Goal: Task Accomplishment & Management: Use online tool/utility

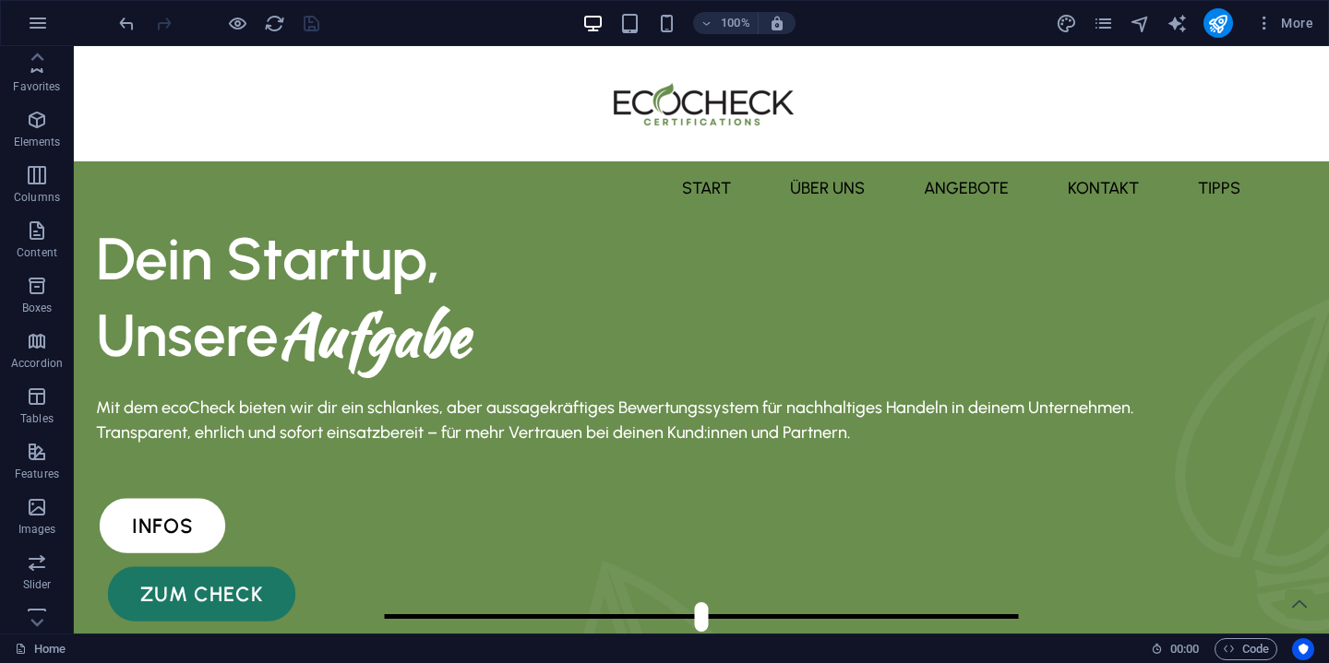
scroll to position [201, 0]
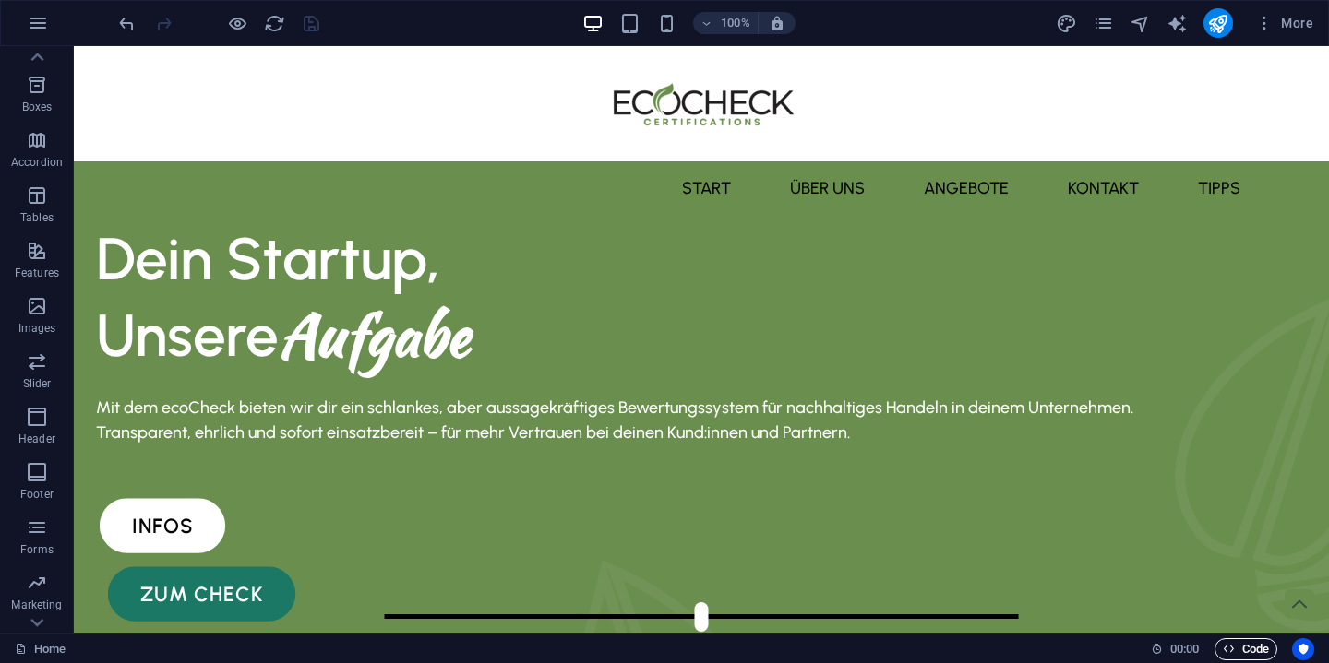
click at [1242, 649] on span "Code" at bounding box center [1246, 650] width 46 height 22
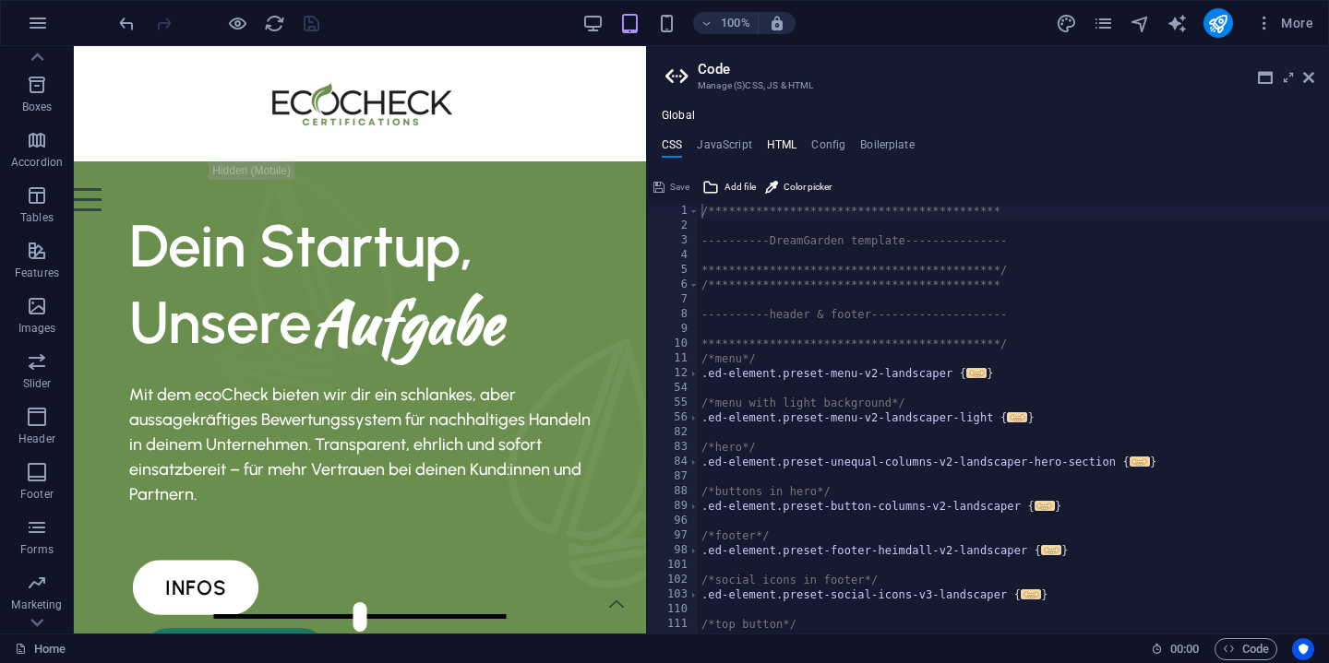
click at [780, 148] on h4 "HTML" at bounding box center [782, 148] width 30 height 20
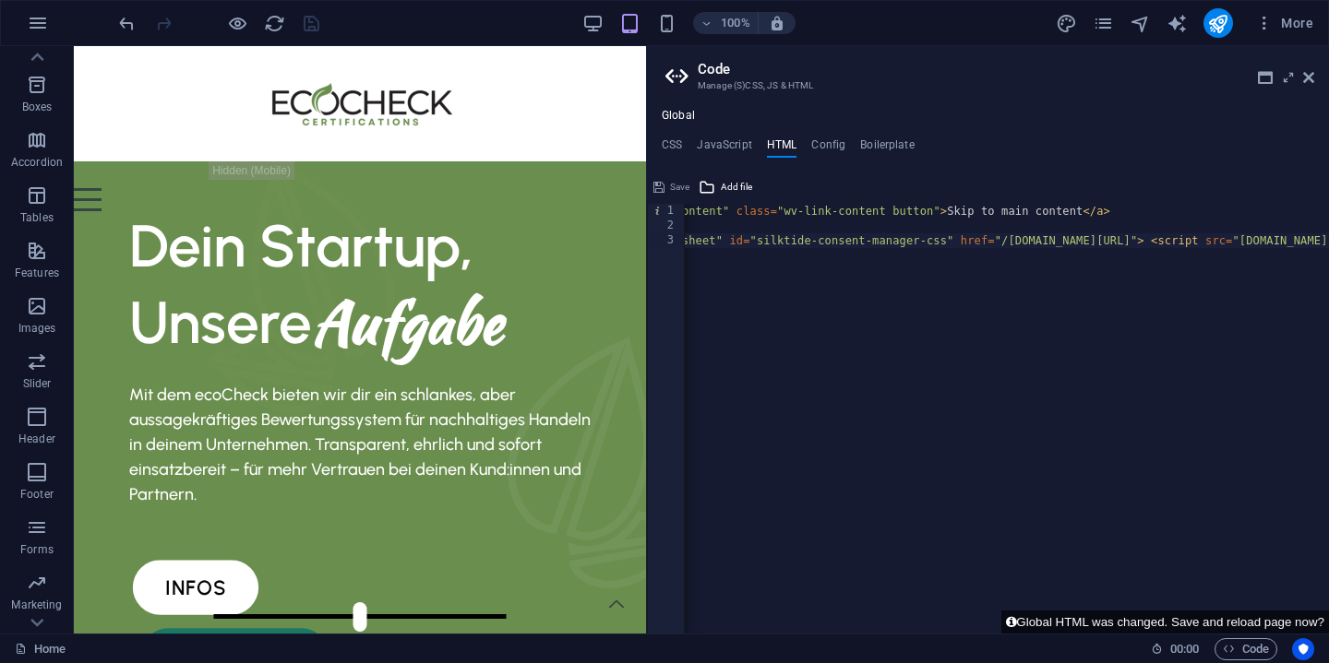
scroll to position [0, 0]
type textarea "<link rel="stylesheet" id="silktide-consent-manager-css" href="/[DOMAIN_NAME][U…"
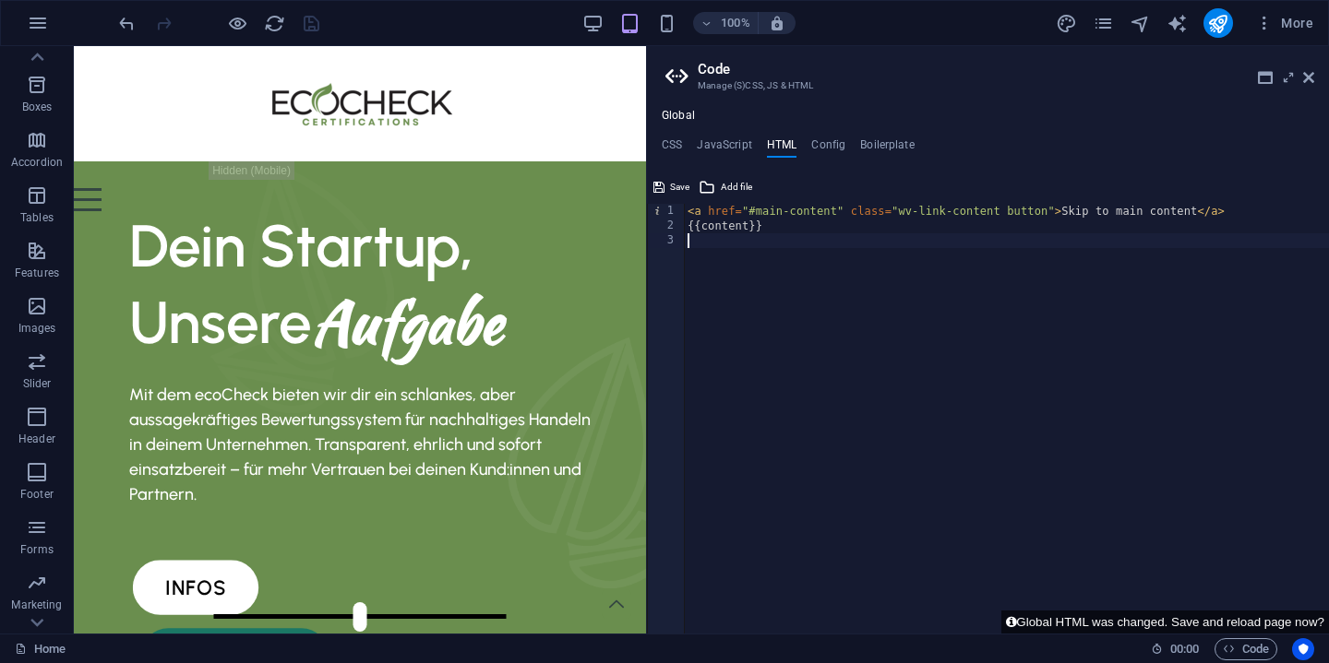
click at [1236, 209] on div "< a href = "#main-content" class = "wv-link-content button" > Skip to main cont…" at bounding box center [1006, 434] width 645 height 460
type textarea "<a href="#main-content" class="wv-link-content button">Skip to main content</a>"
paste textarea
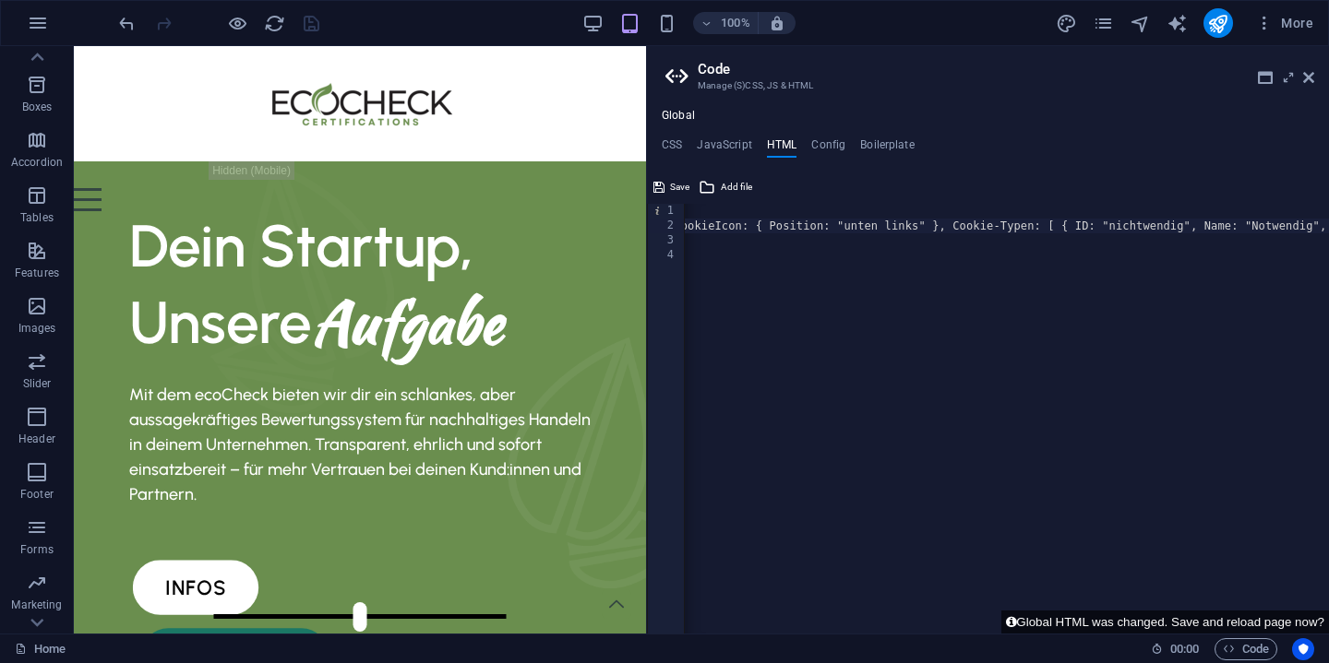
scroll to position [0, 0]
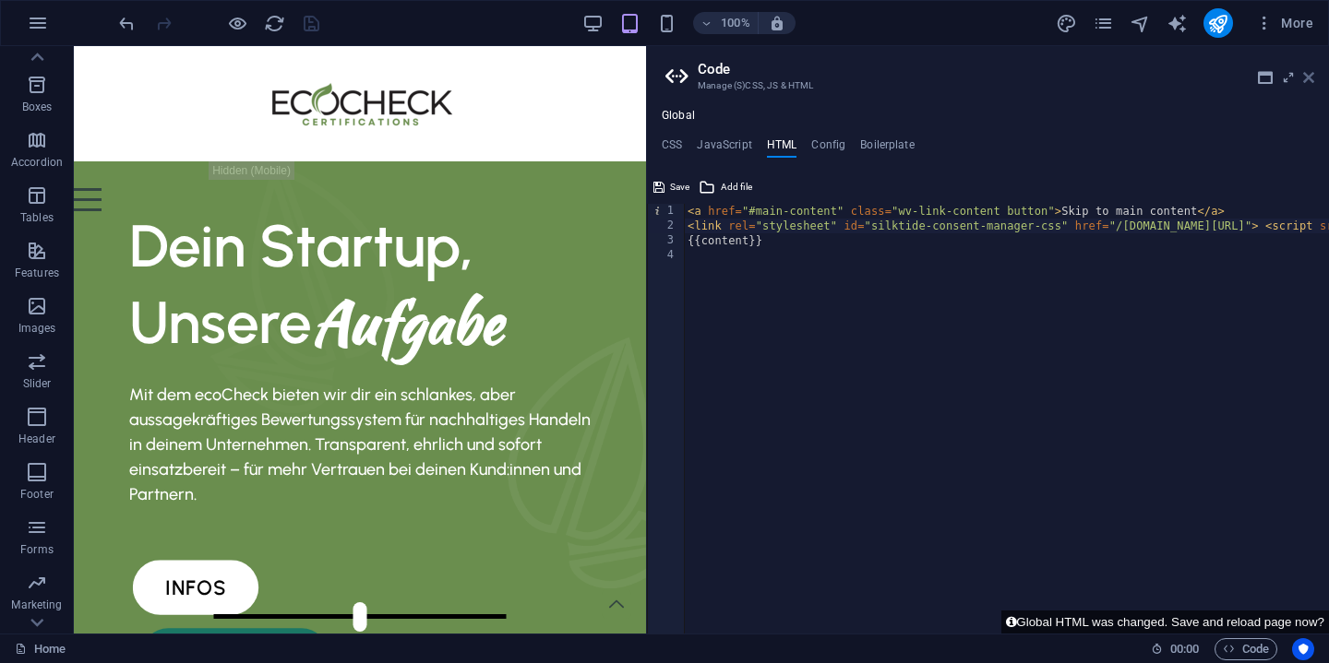
click at [1309, 78] on icon at bounding box center [1308, 77] width 11 height 15
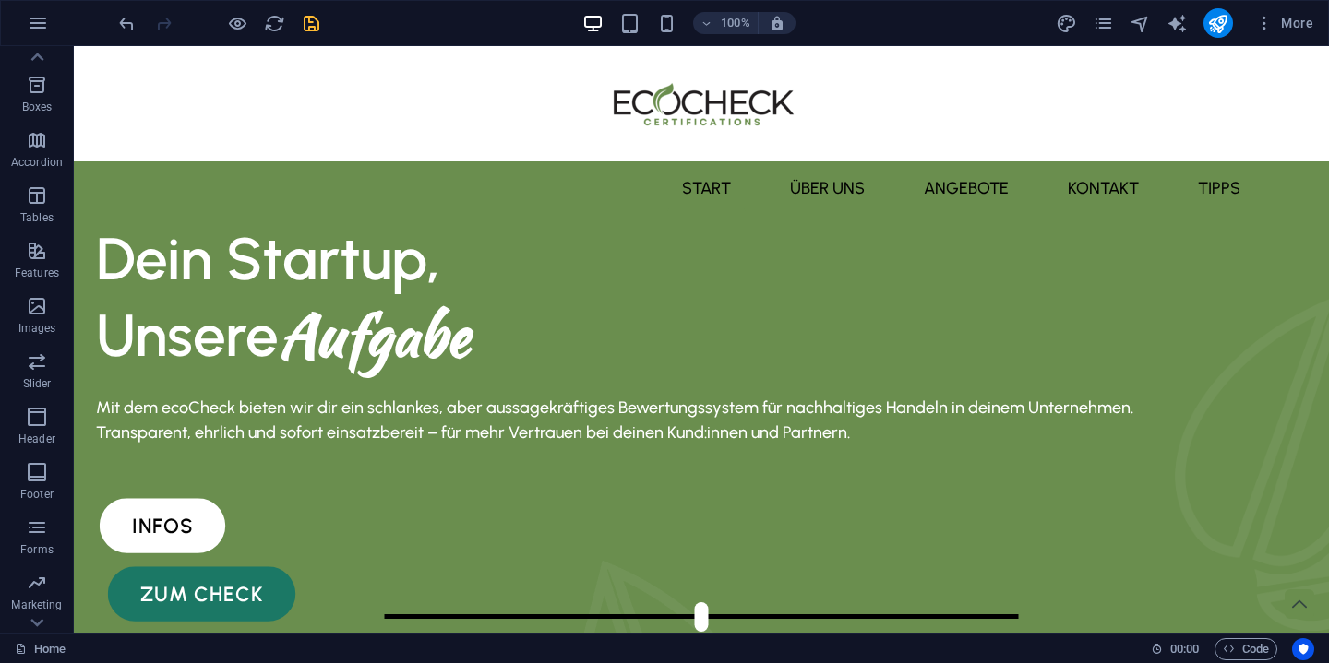
click at [319, 28] on icon "save" at bounding box center [311, 23] width 21 height 21
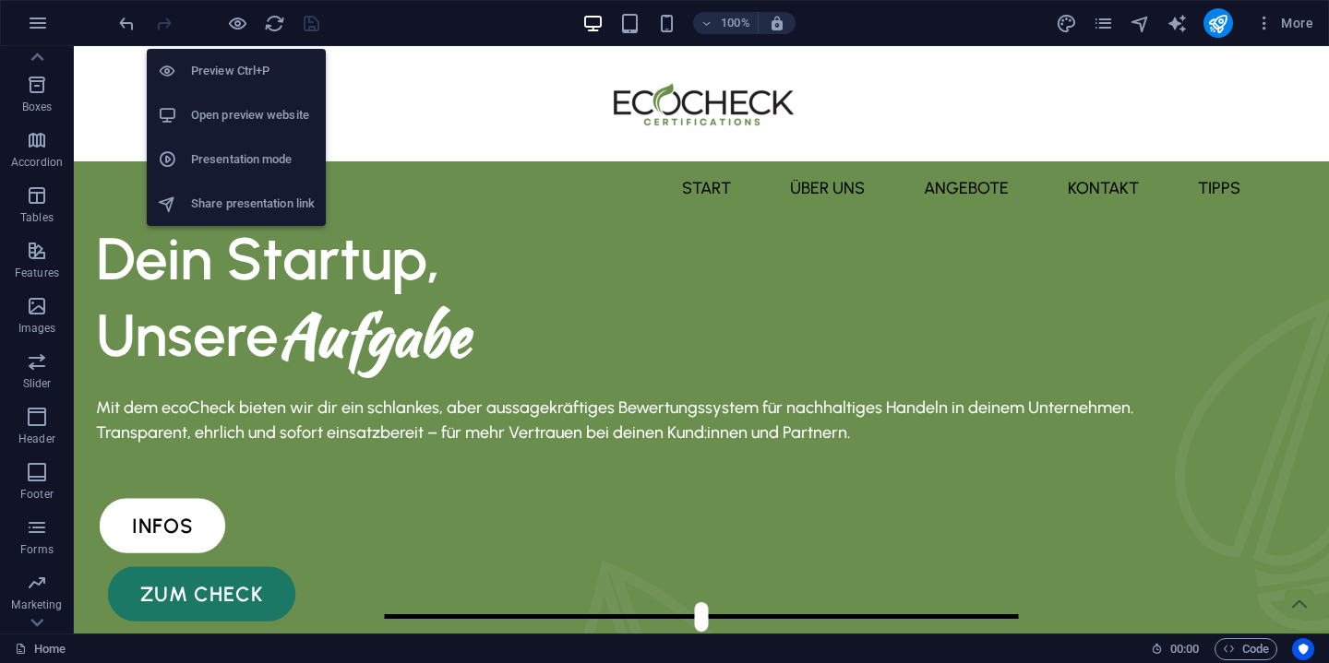
click at [239, 115] on h6 "Open preview website" at bounding box center [253, 115] width 124 height 22
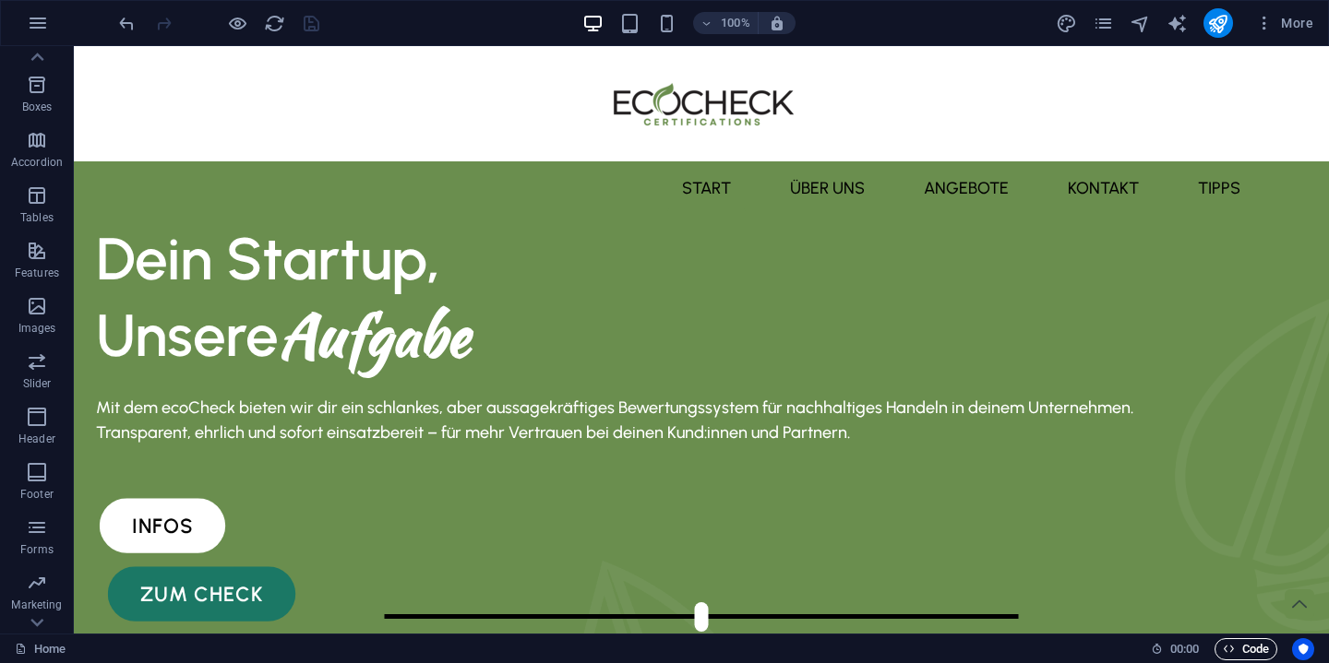
click at [1245, 645] on span "Code" at bounding box center [1246, 650] width 46 height 22
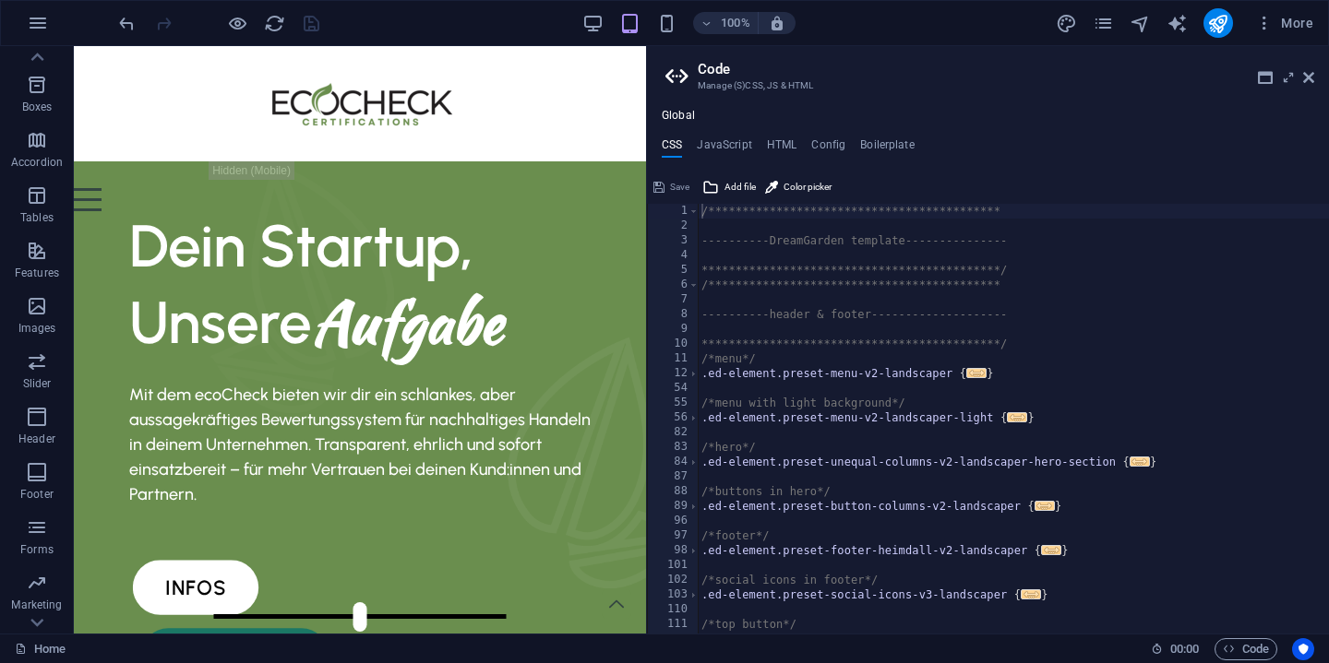
click at [788, 137] on div "**********" at bounding box center [988, 371] width 682 height 525
click at [811, 141] on h4 "Config" at bounding box center [828, 148] width 34 height 20
type textarea "$color-background: #ffffff;"
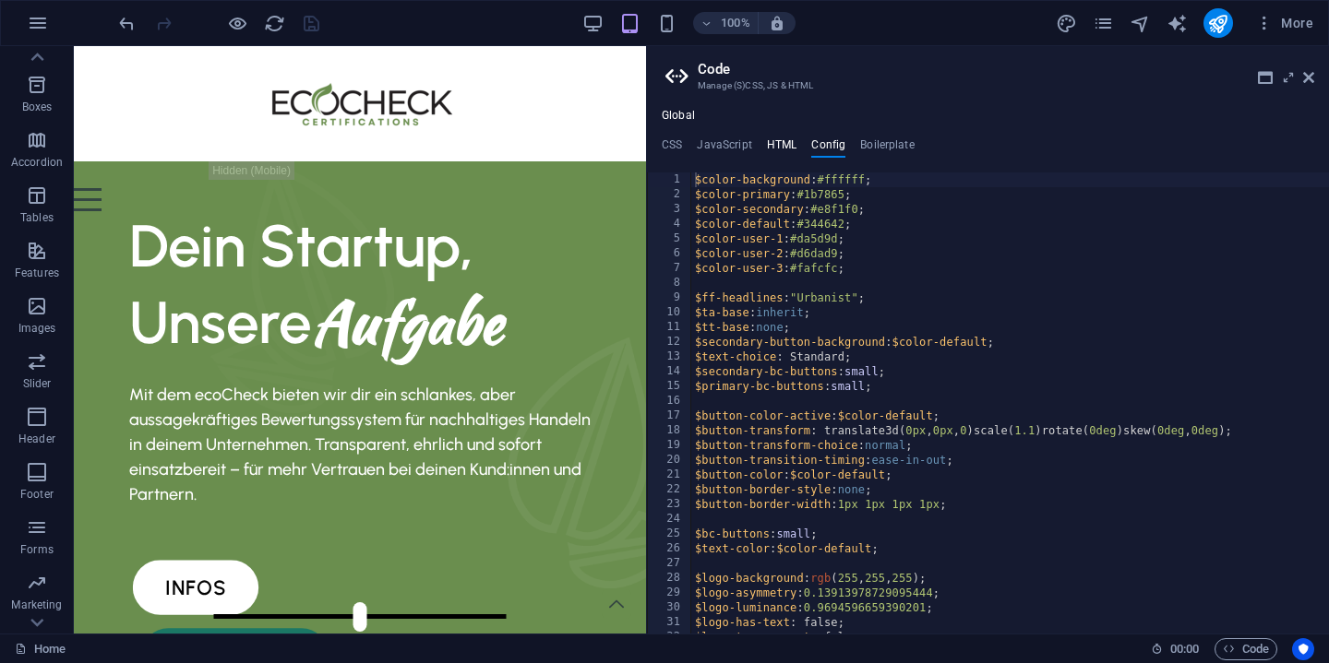
click at [786, 142] on h4 "HTML" at bounding box center [782, 148] width 30 height 20
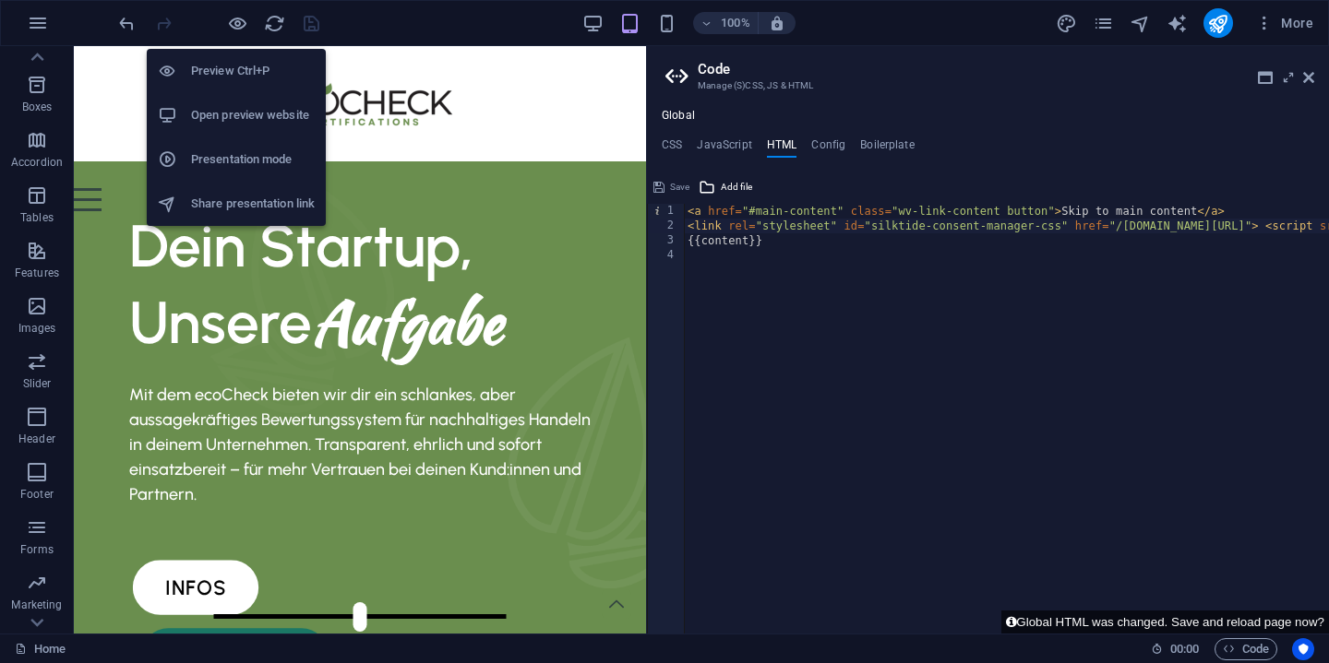
click at [240, 114] on h6 "Open preview website" at bounding box center [253, 115] width 124 height 22
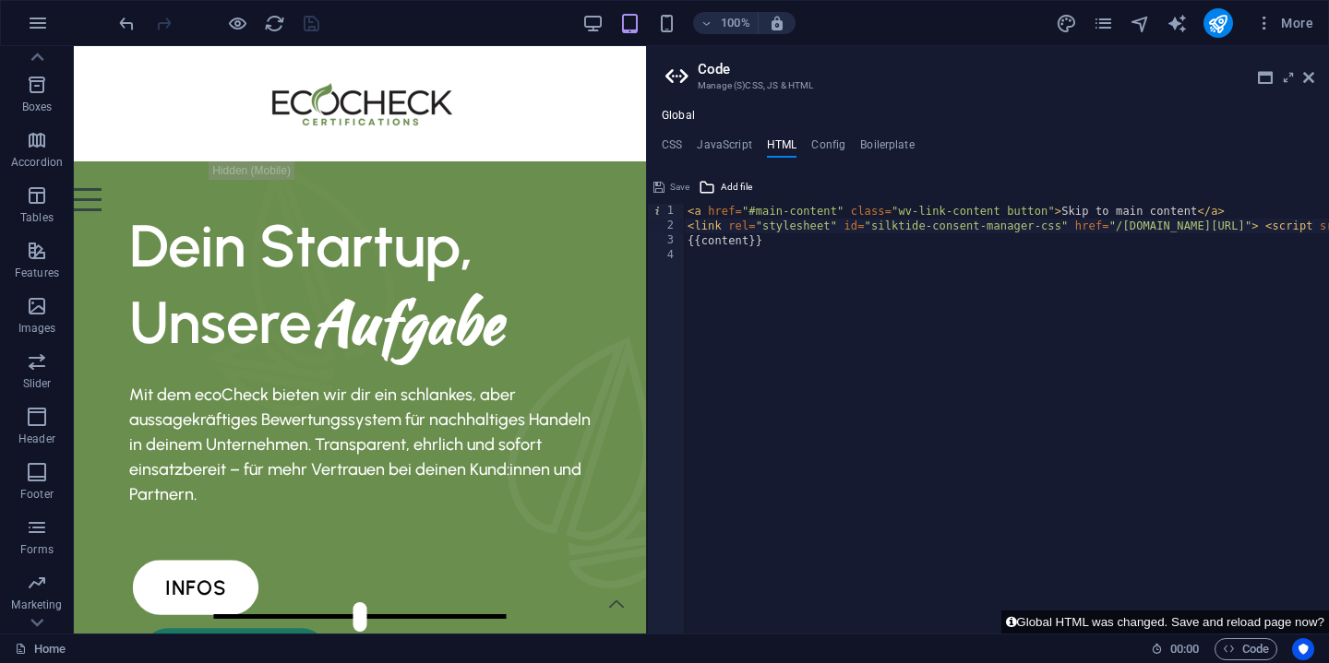
type textarea "<link rel="stylesheet" id="silktide-consent-manager-css" href="/[DOMAIN_NAME][U…"
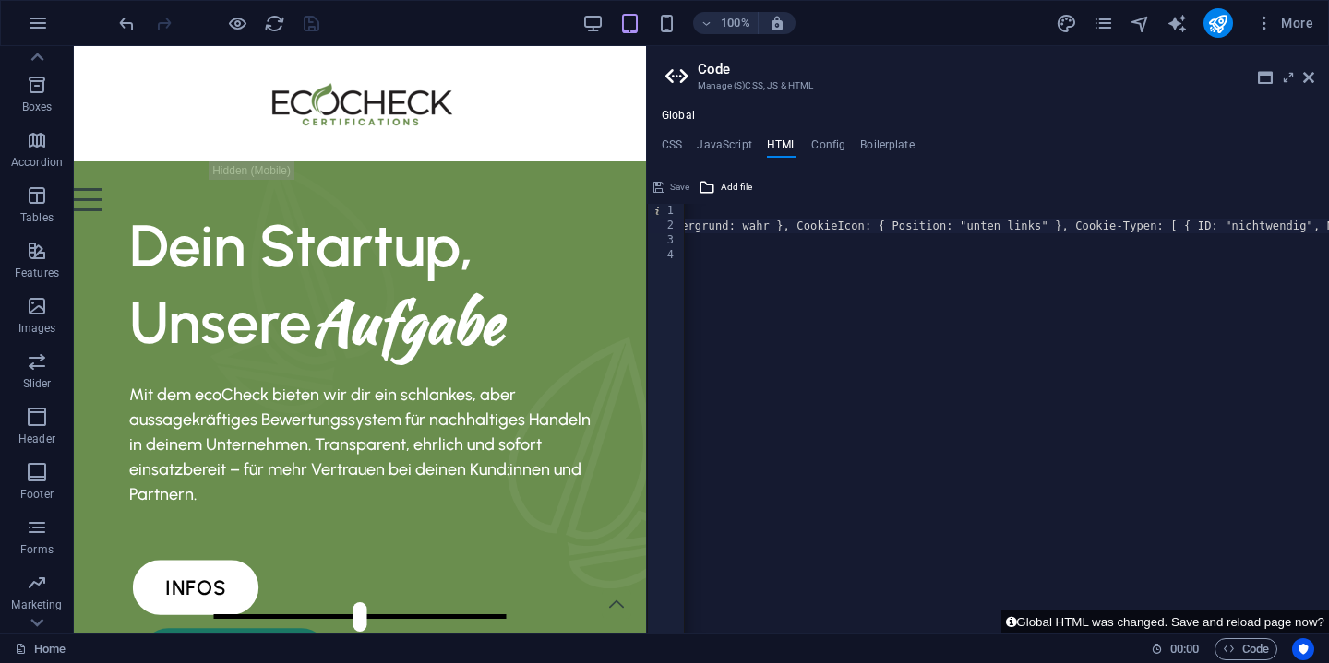
scroll to position [0, 1458]
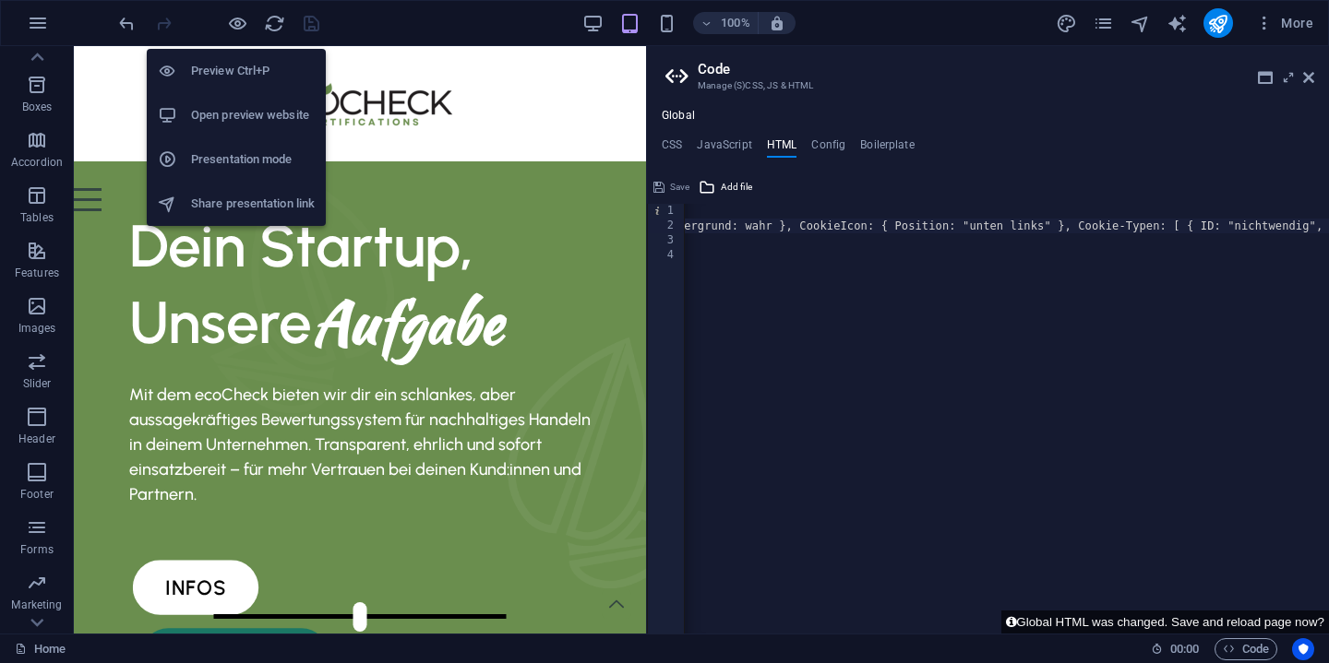
click at [243, 115] on h6 "Open preview website" at bounding box center [253, 115] width 124 height 22
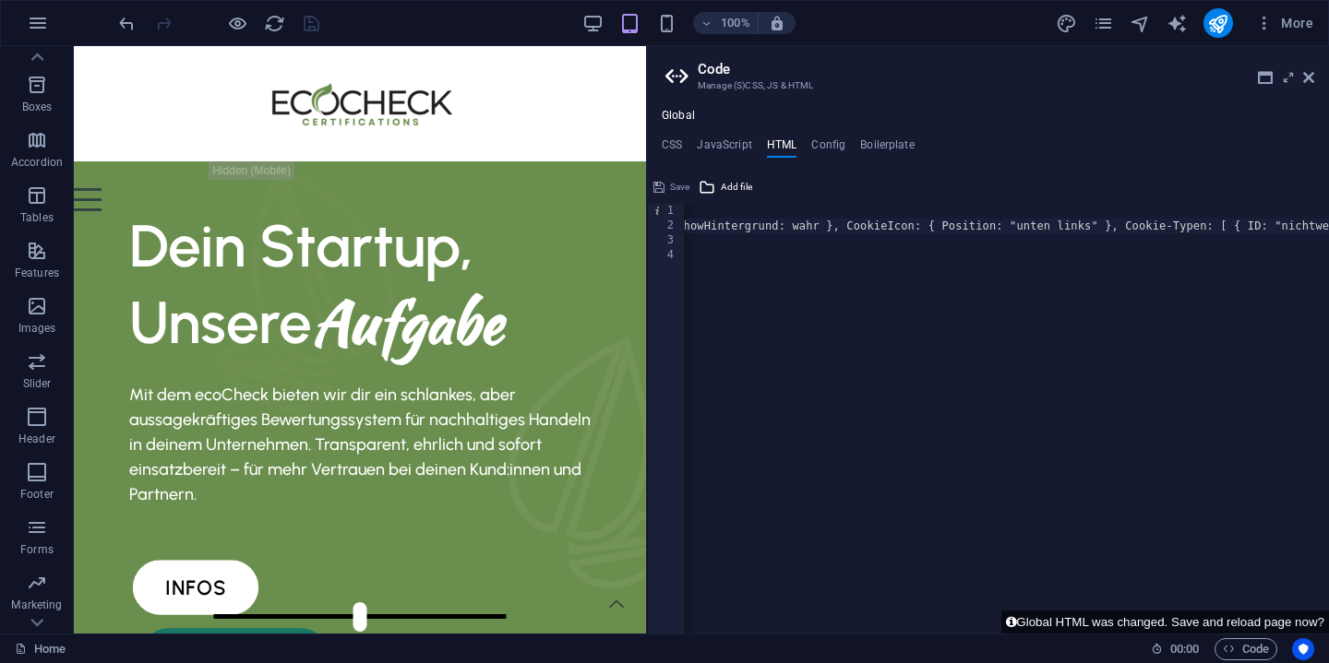
scroll to position [0, 1396]
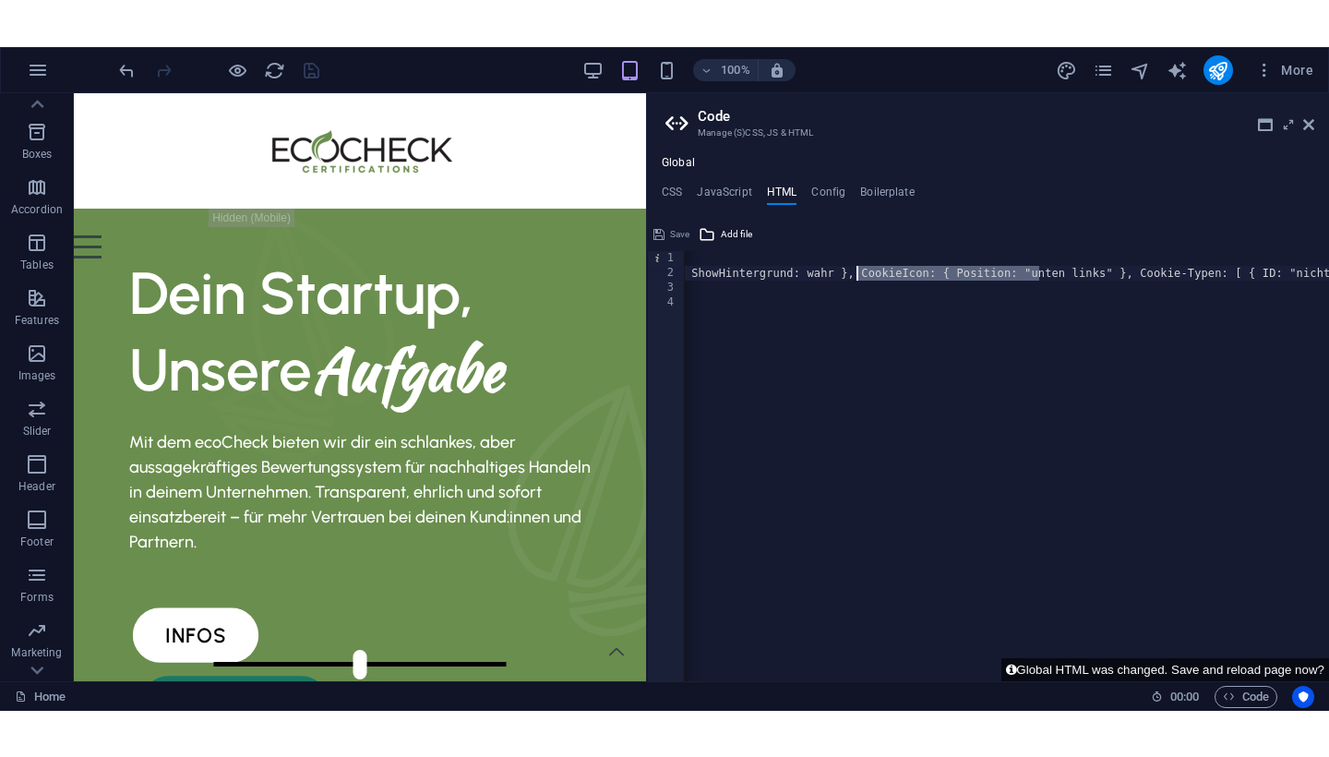
scroll to position [0, 0]
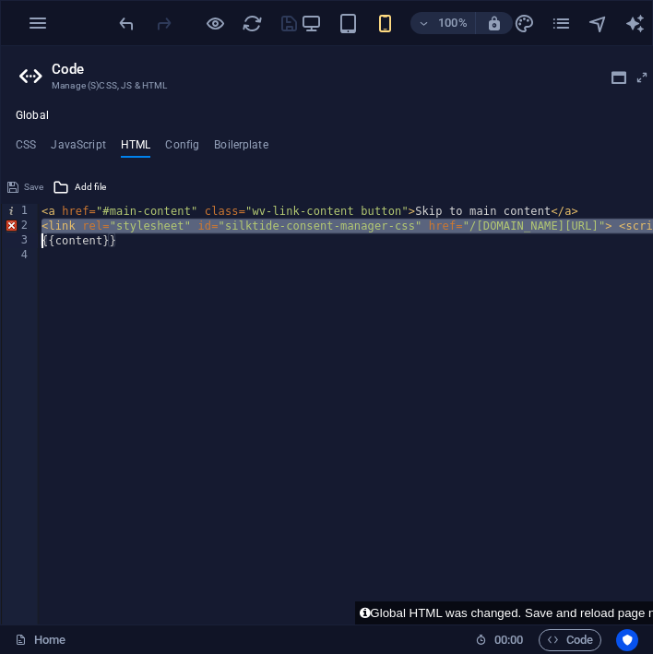
type textarea "<link rel="stylesheet" id="silktide-consent-manager-css" href="/[DOMAIN_NAME][U…"
type textarea "{{content}}"
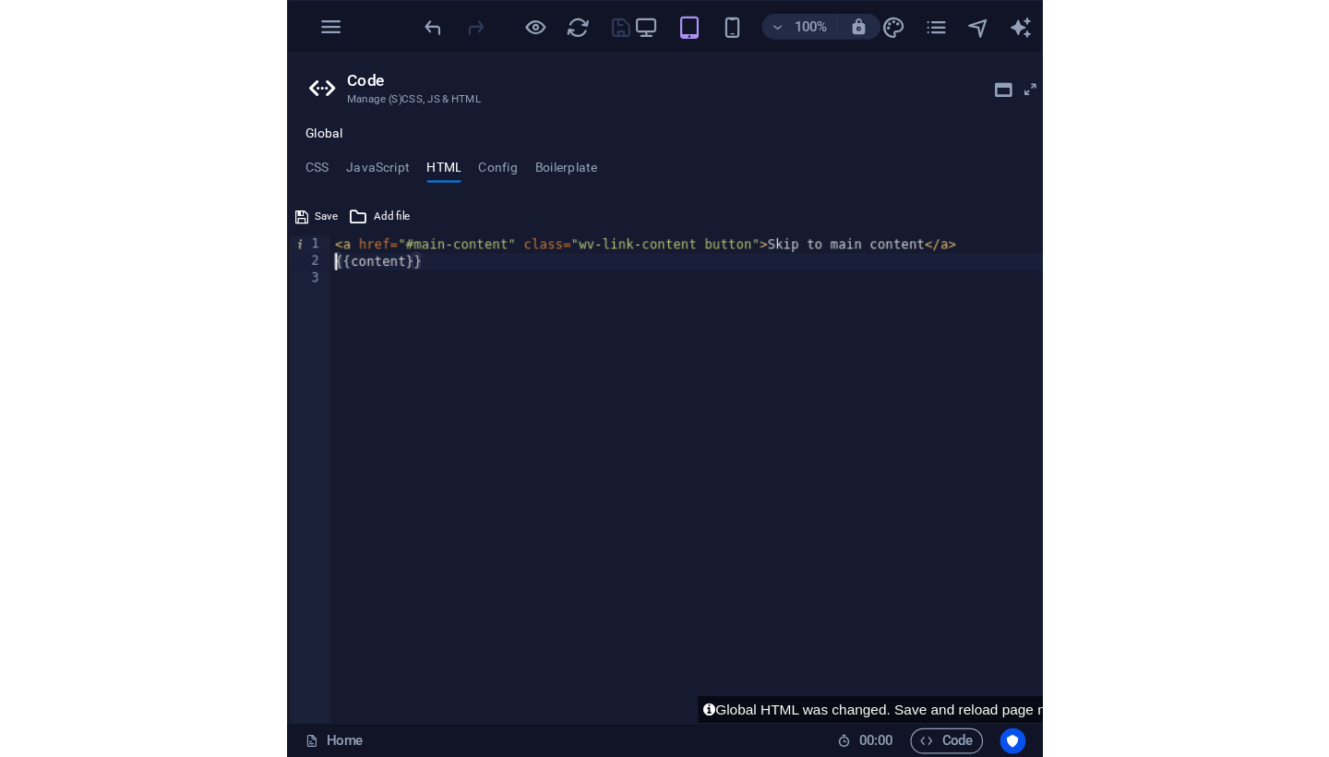
scroll to position [149, 0]
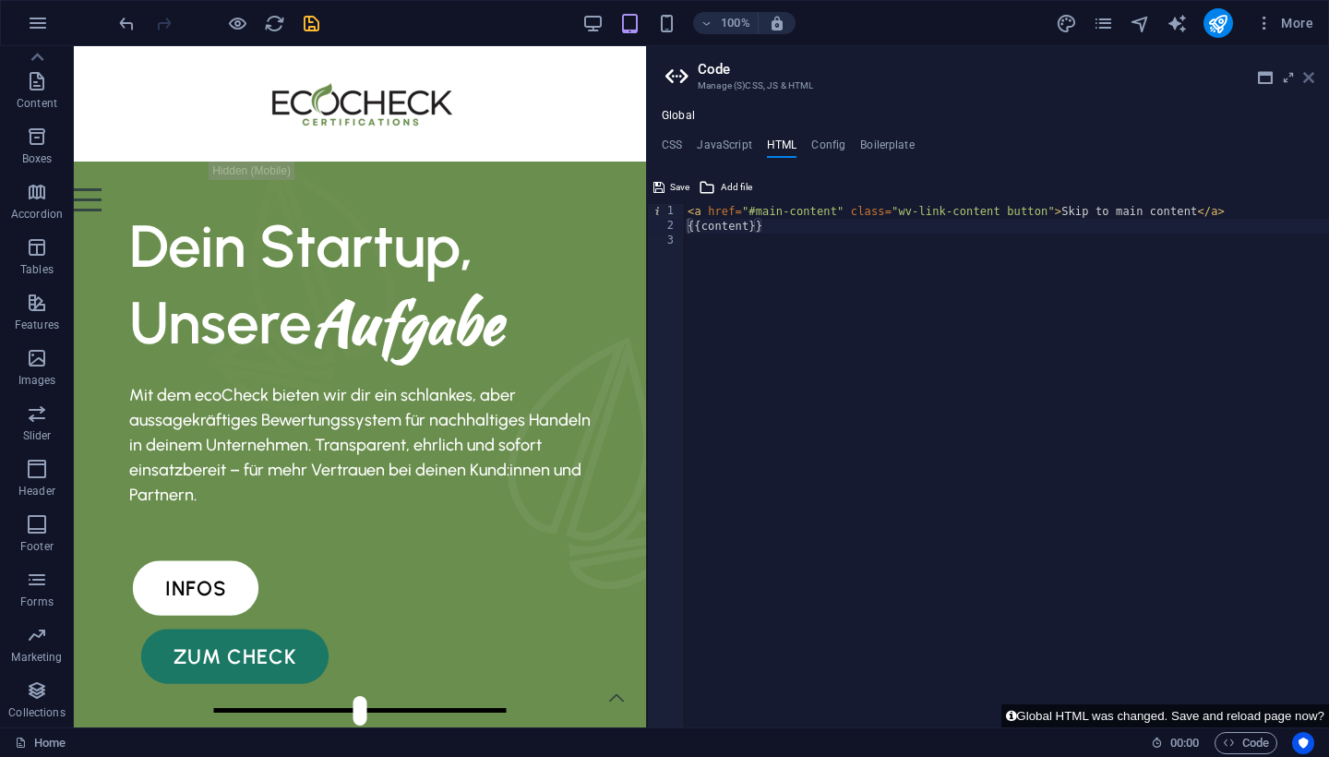
click at [1310, 77] on icon at bounding box center [1308, 77] width 11 height 15
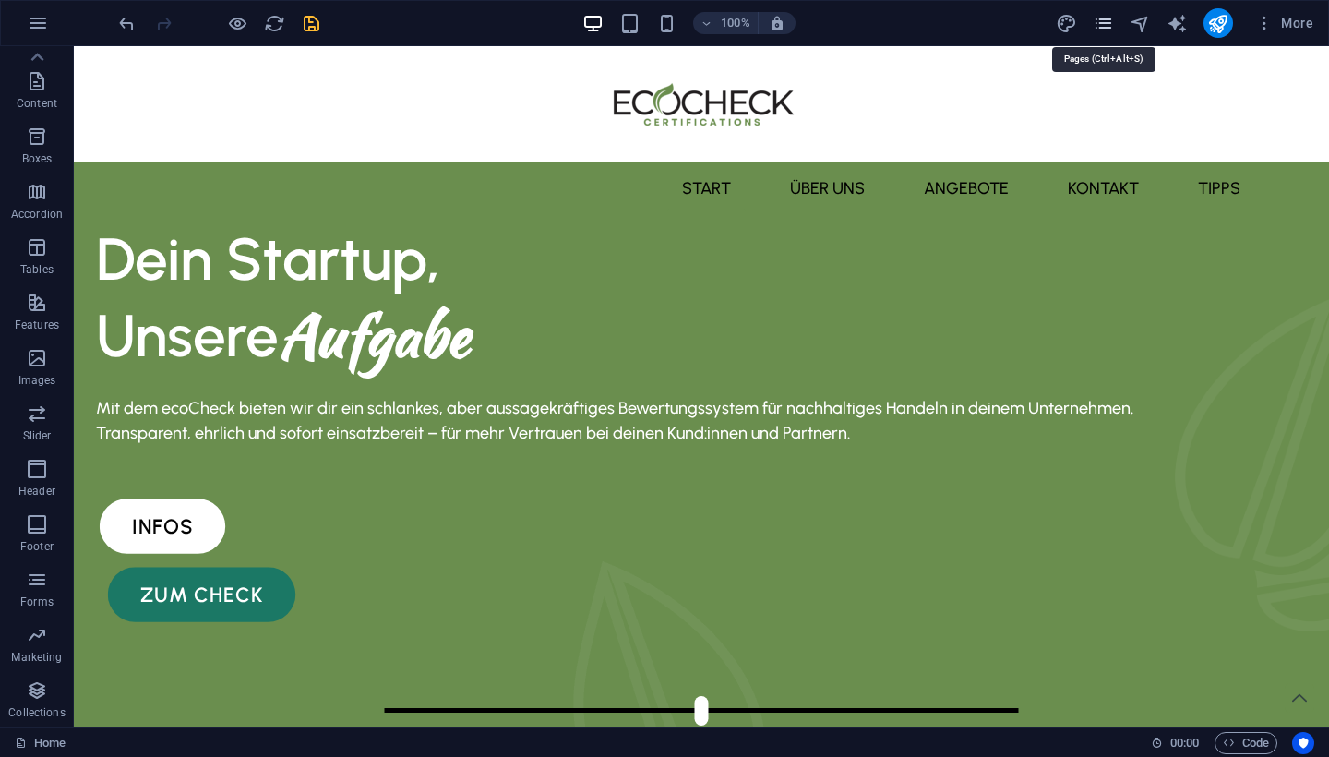
click at [1109, 25] on icon "pages" at bounding box center [1103, 23] width 21 height 21
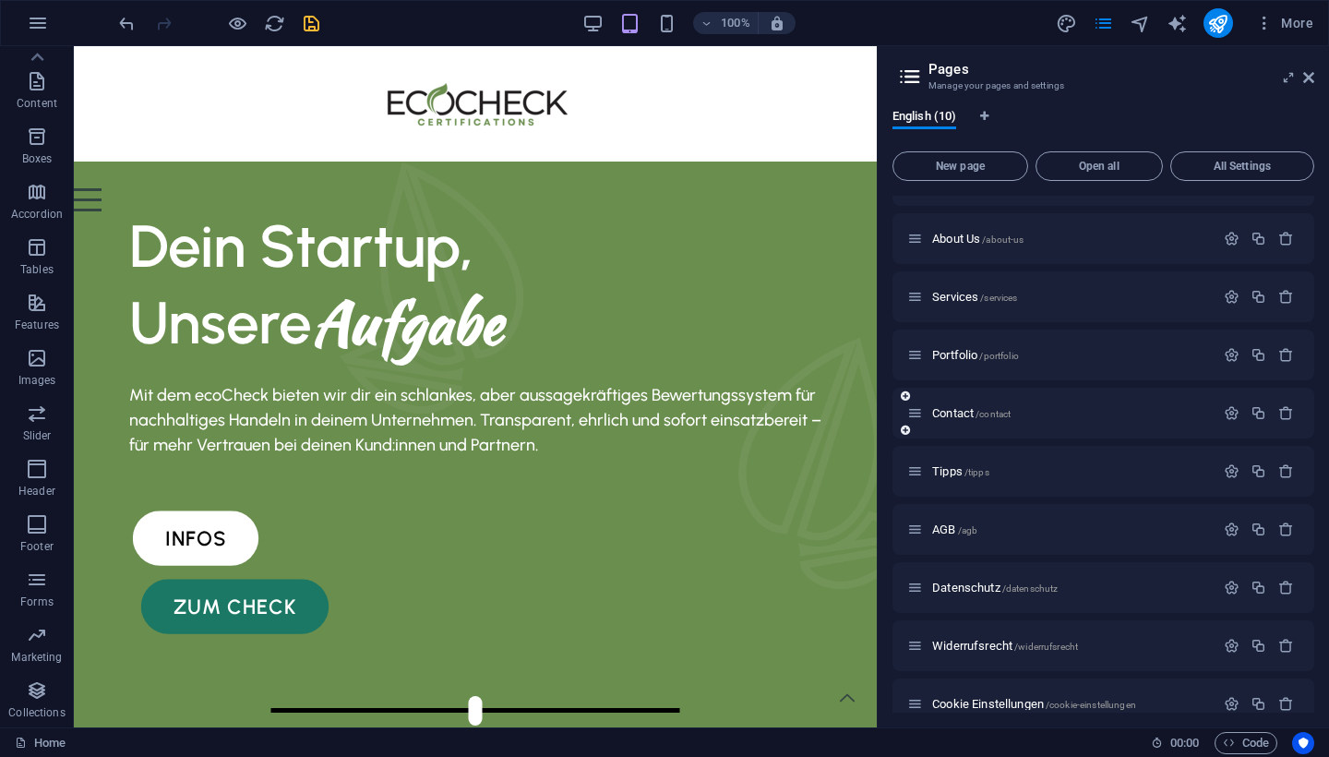
scroll to position [42, 0]
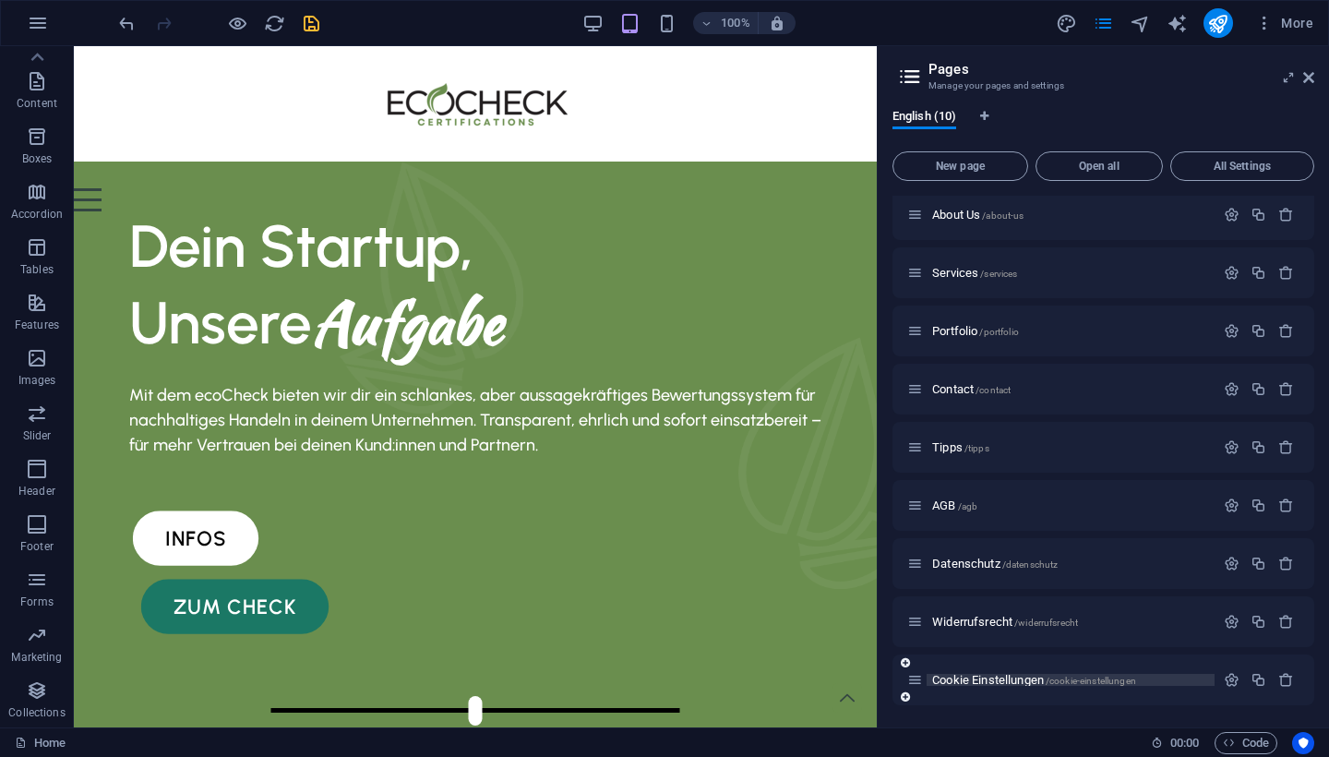
click at [1090, 663] on span "/cookie-einstellungen" at bounding box center [1090, 680] width 90 height 10
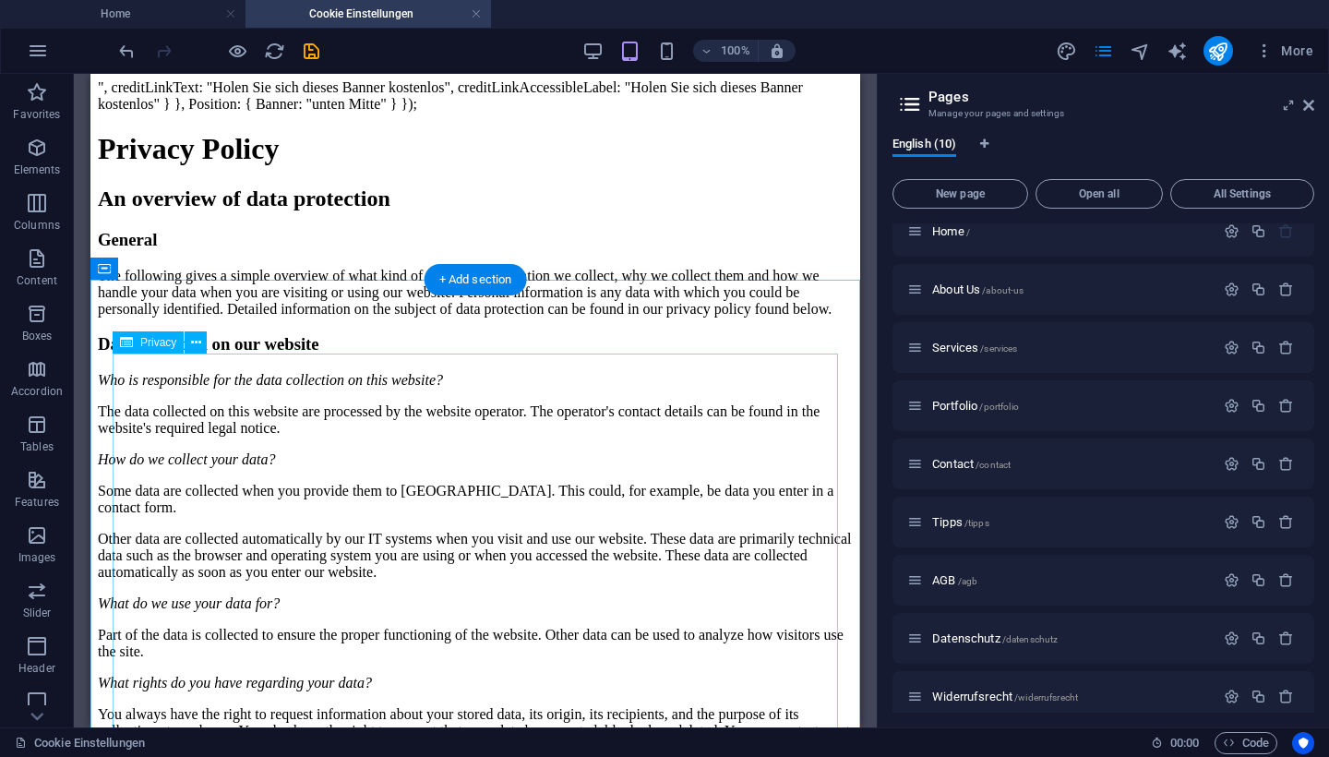
scroll to position [572, 0]
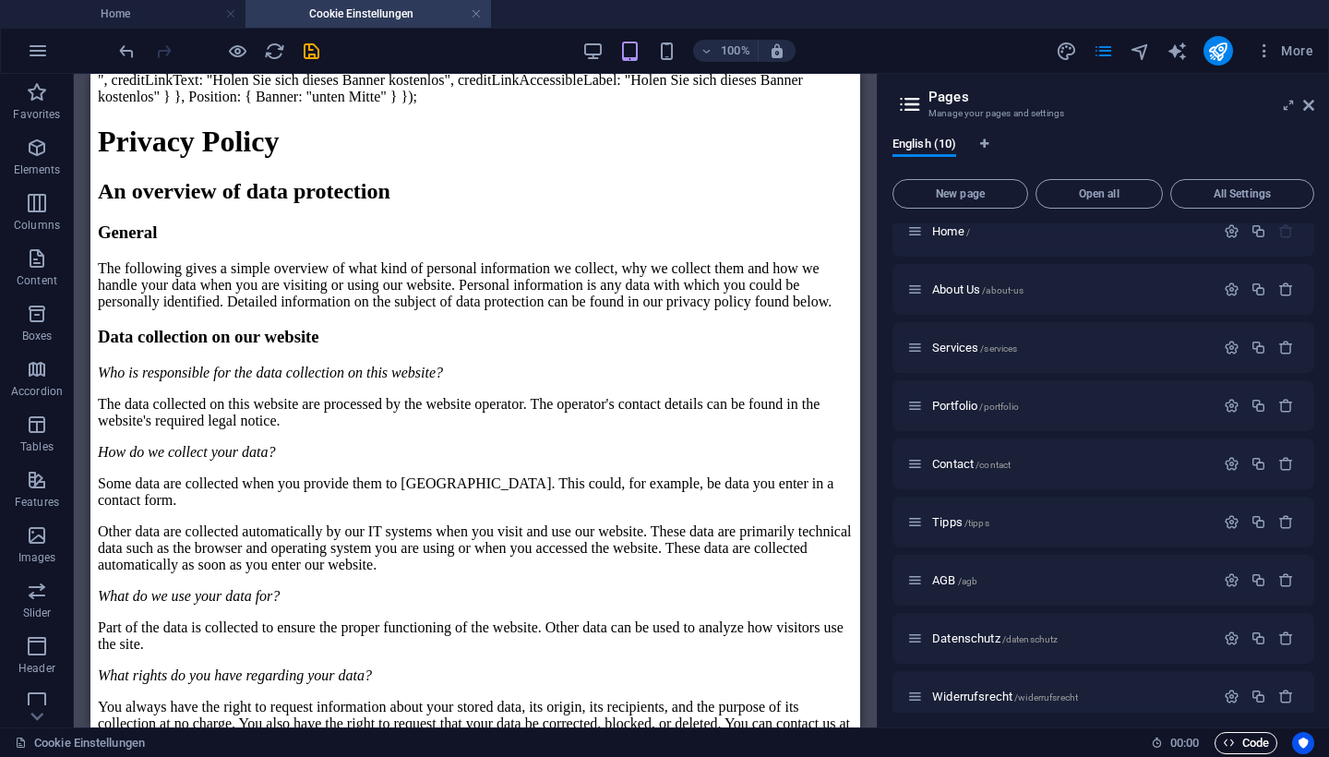
click at [1254, 663] on span "Code" at bounding box center [1246, 743] width 46 height 22
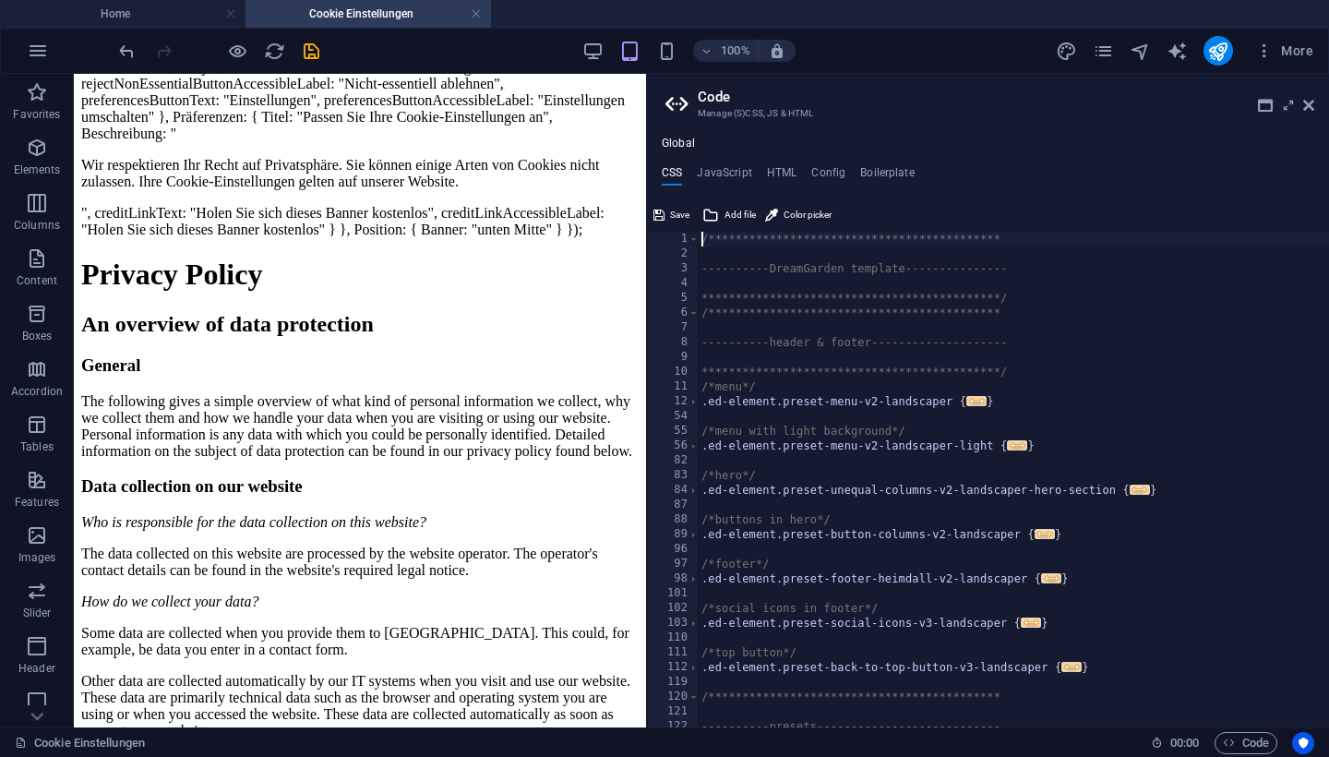
click at [796, 169] on ul "CSS JavaScript HTML Config Boilerplate" at bounding box center [988, 176] width 682 height 20
click at [783, 169] on h4 "HTML" at bounding box center [782, 176] width 30 height 20
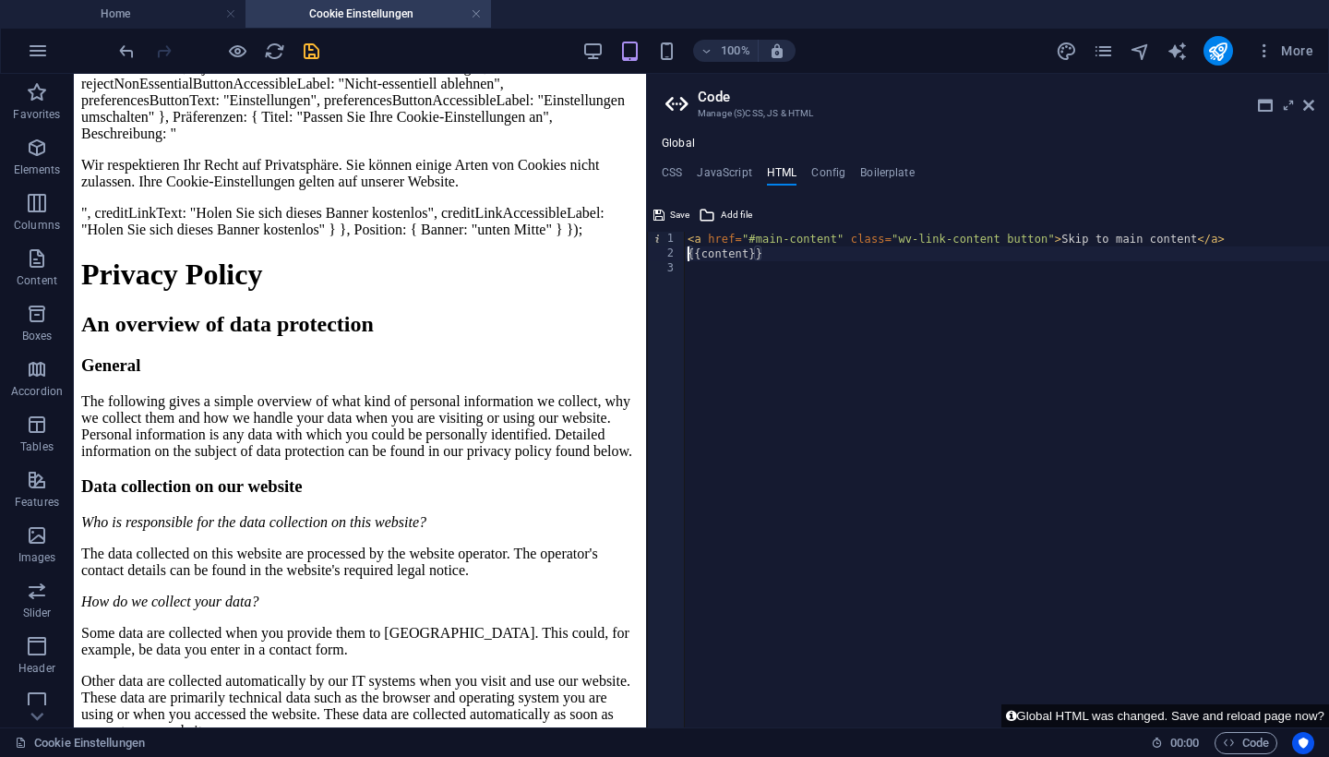
click at [311, 52] on icon "save" at bounding box center [311, 51] width 21 height 21
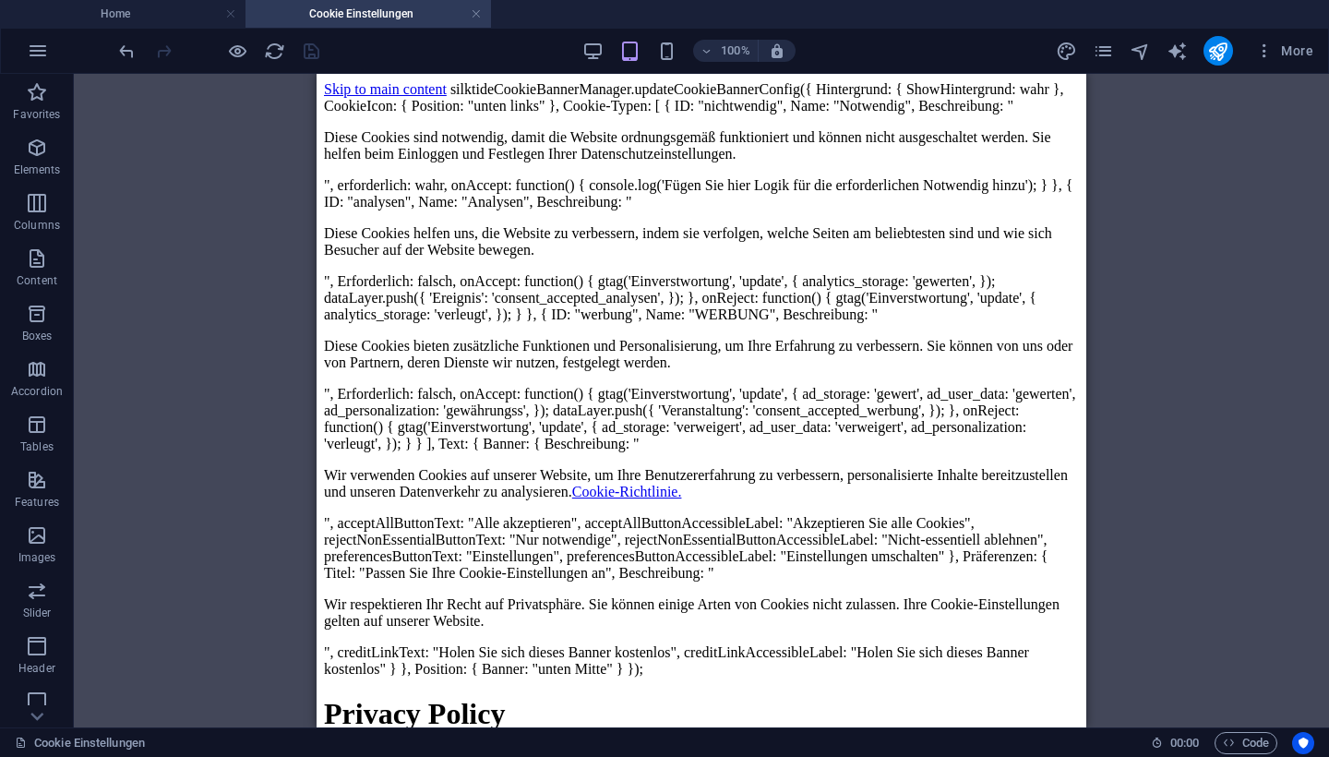
scroll to position [0, 0]
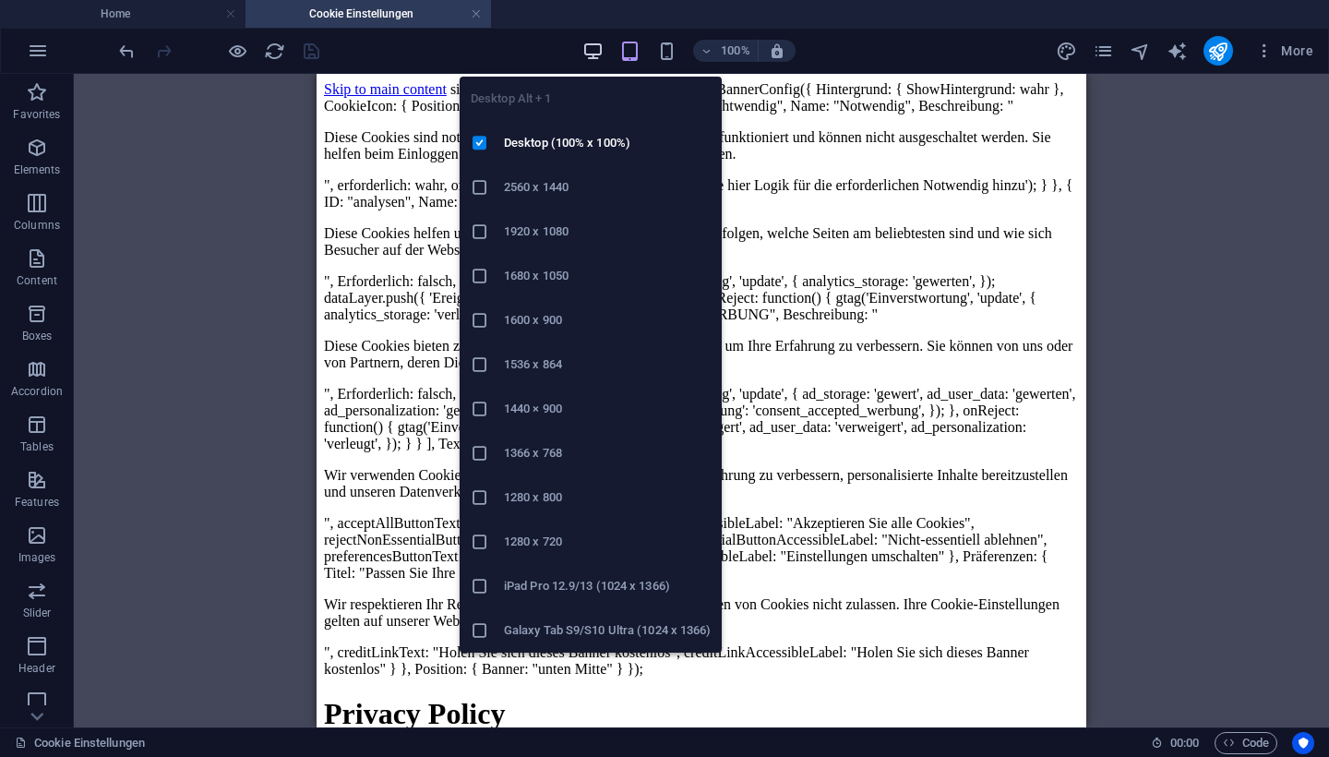
click at [585, 44] on icon "button" at bounding box center [592, 51] width 21 height 21
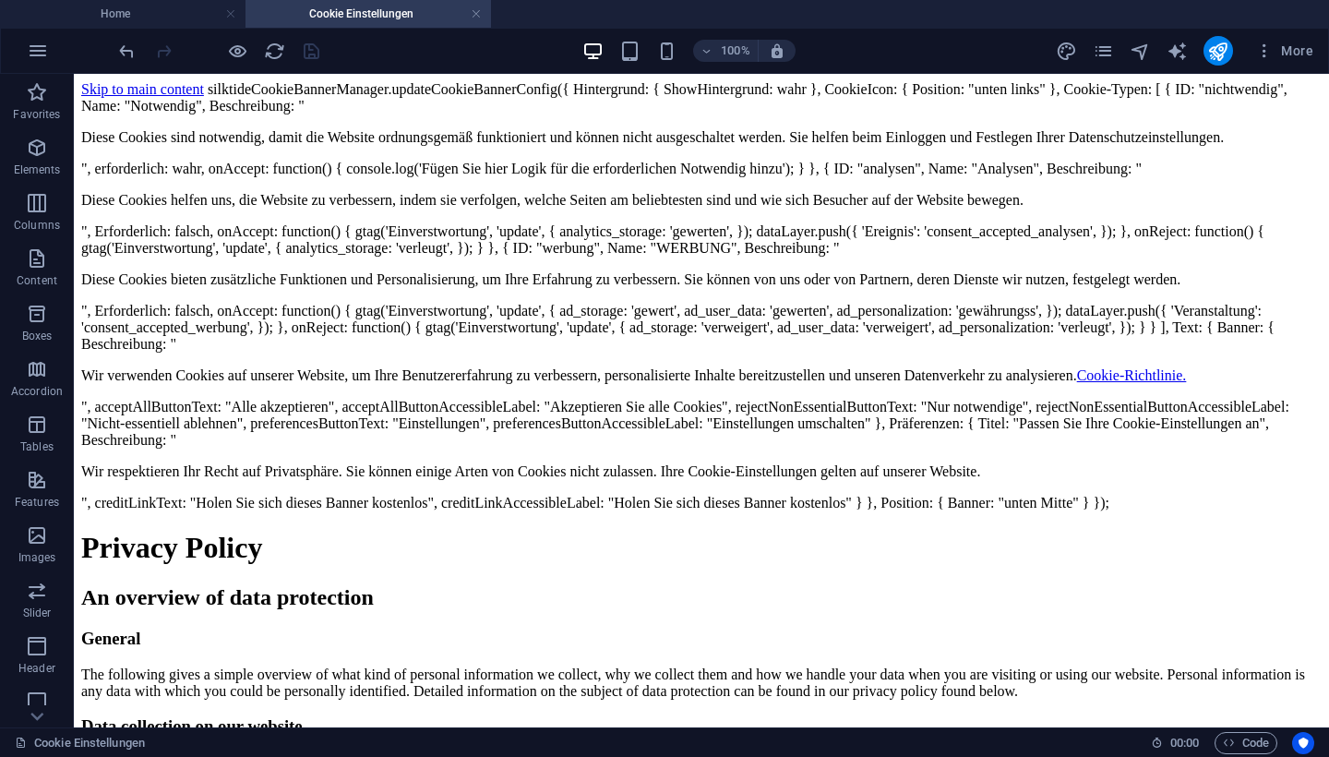
click at [843, 288] on p "Diese Cookies bieten zusätzliche Funktionen und Personalisierung, um Ihre Erfah…" at bounding box center [701, 279] width 1240 height 17
click at [1239, 663] on span "Code" at bounding box center [1246, 743] width 46 height 22
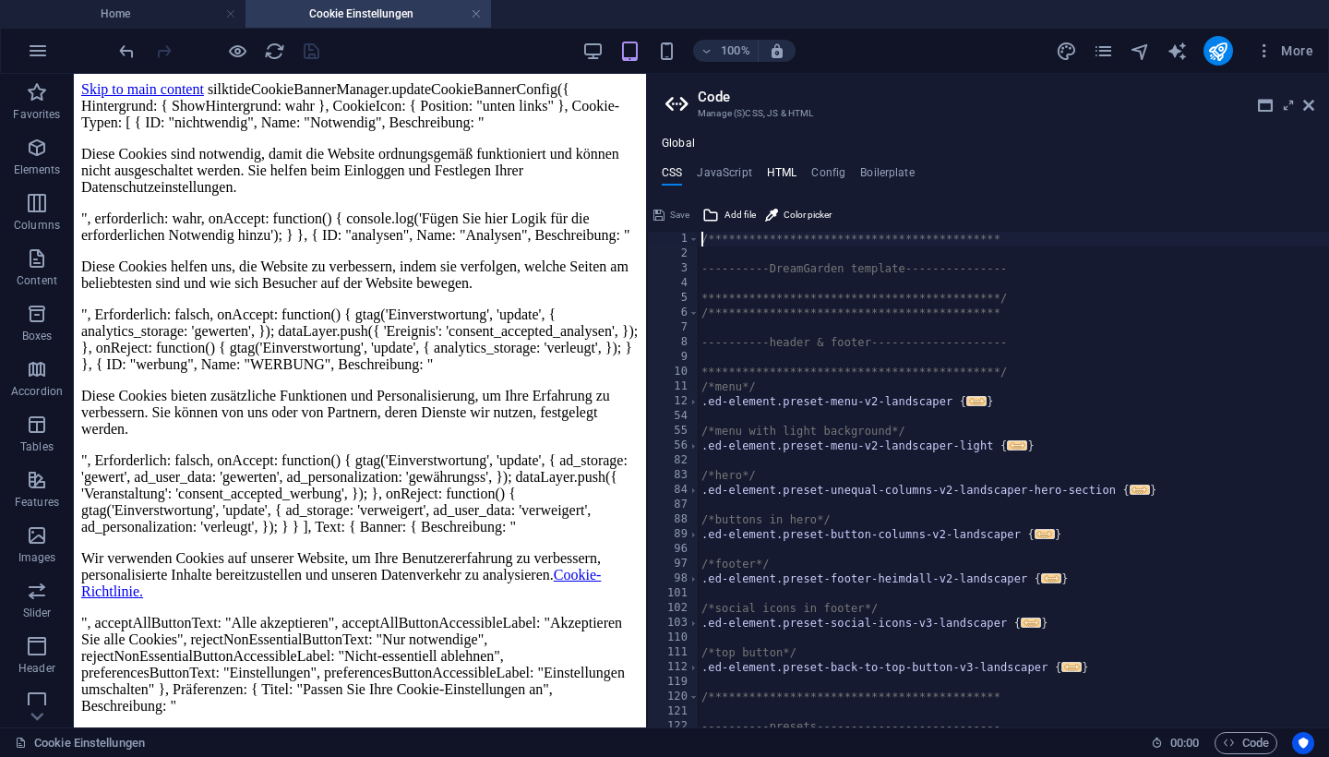
click at [781, 168] on h4 "HTML" at bounding box center [782, 176] width 30 height 20
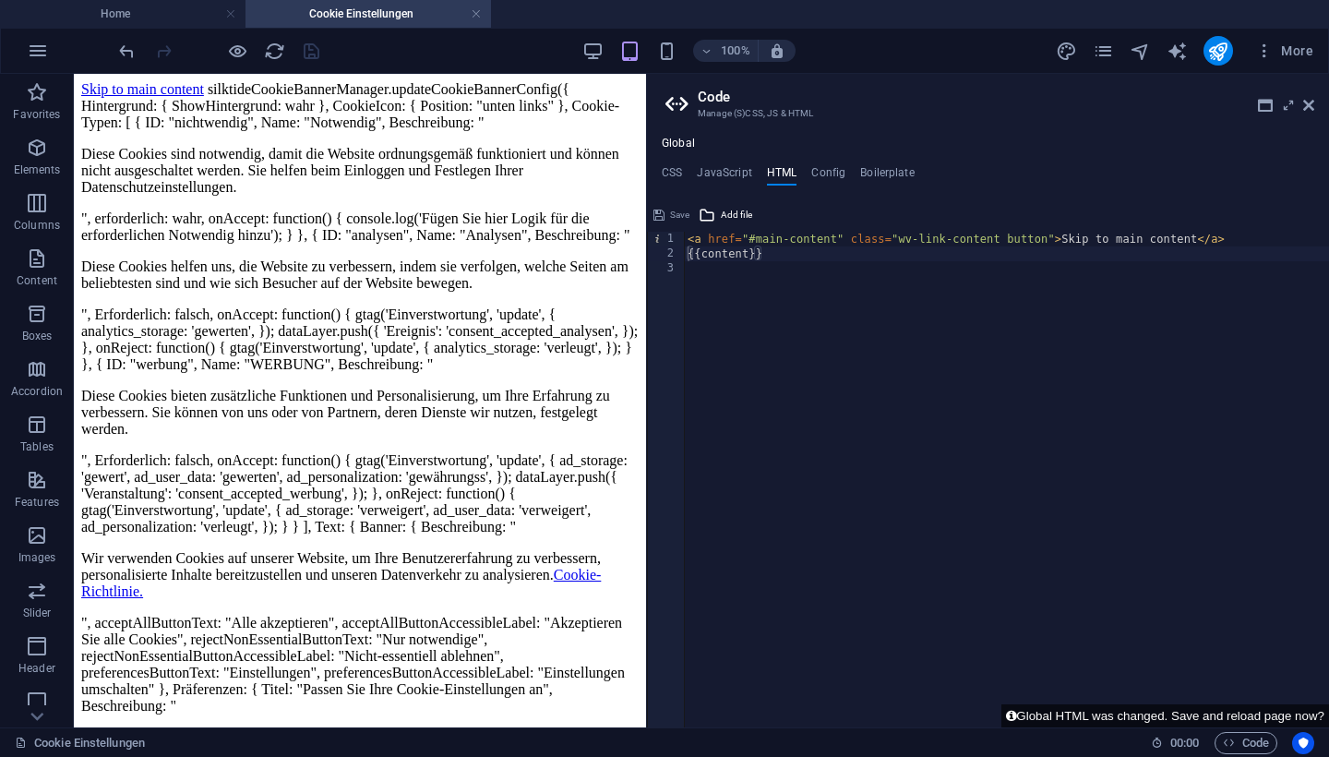
click at [285, 56] on div at bounding box center [218, 51] width 207 height 30
click at [279, 52] on icon "reload" at bounding box center [274, 51] width 21 height 21
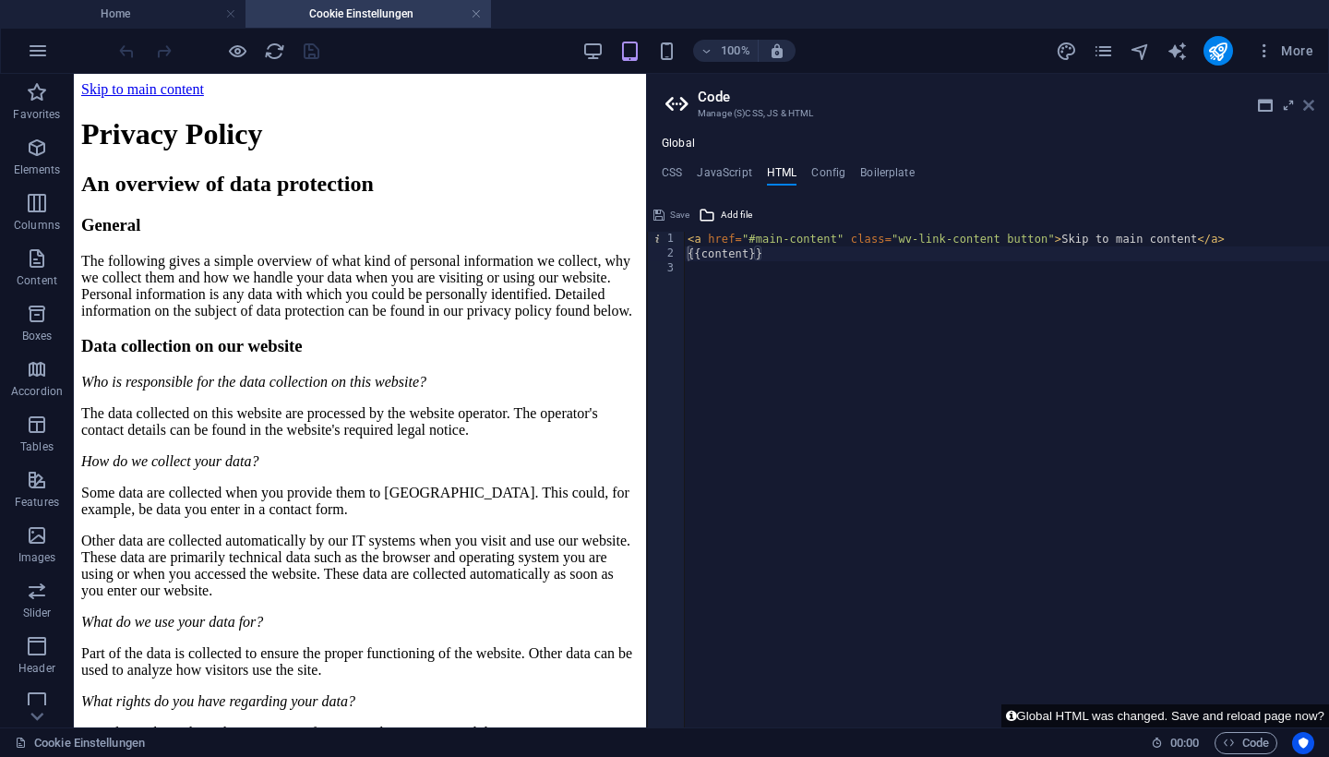
click at [1306, 106] on icon at bounding box center [1308, 105] width 11 height 15
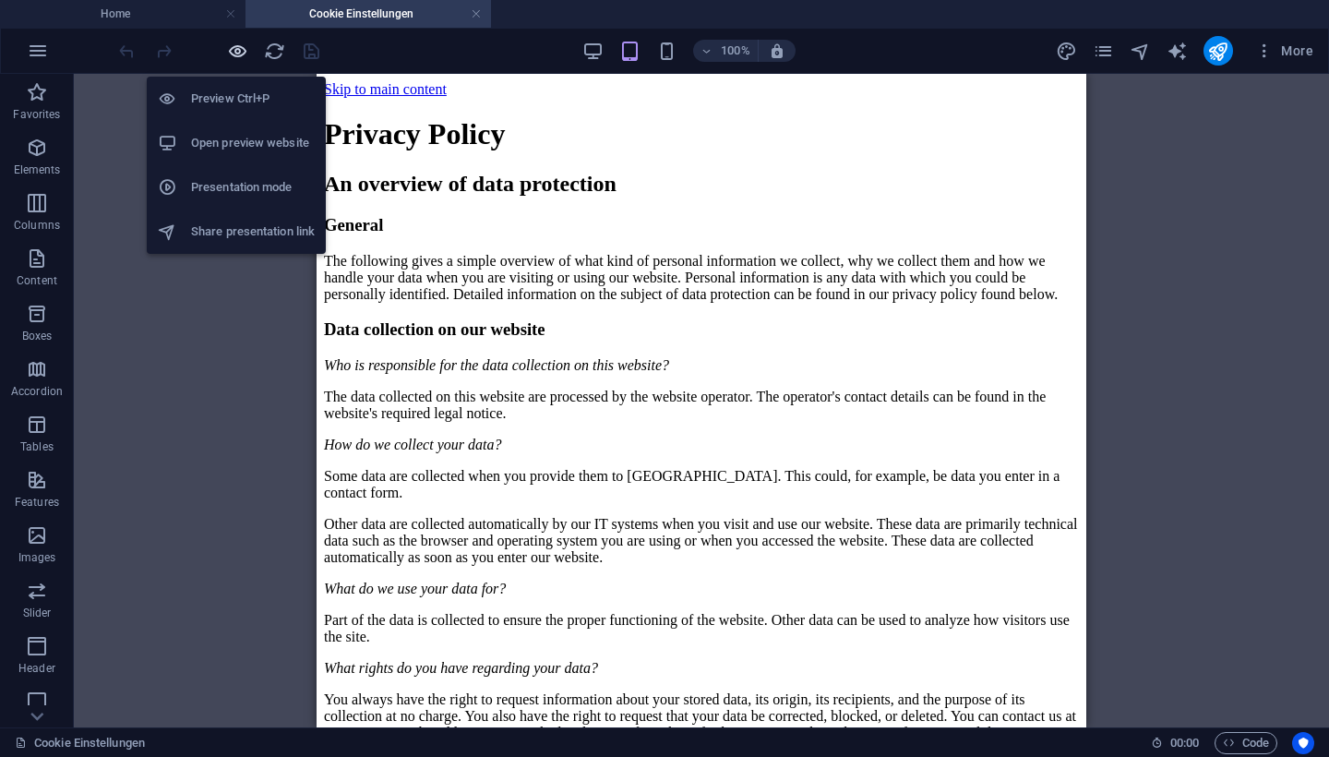
click at [243, 56] on icon "button" at bounding box center [237, 51] width 21 height 21
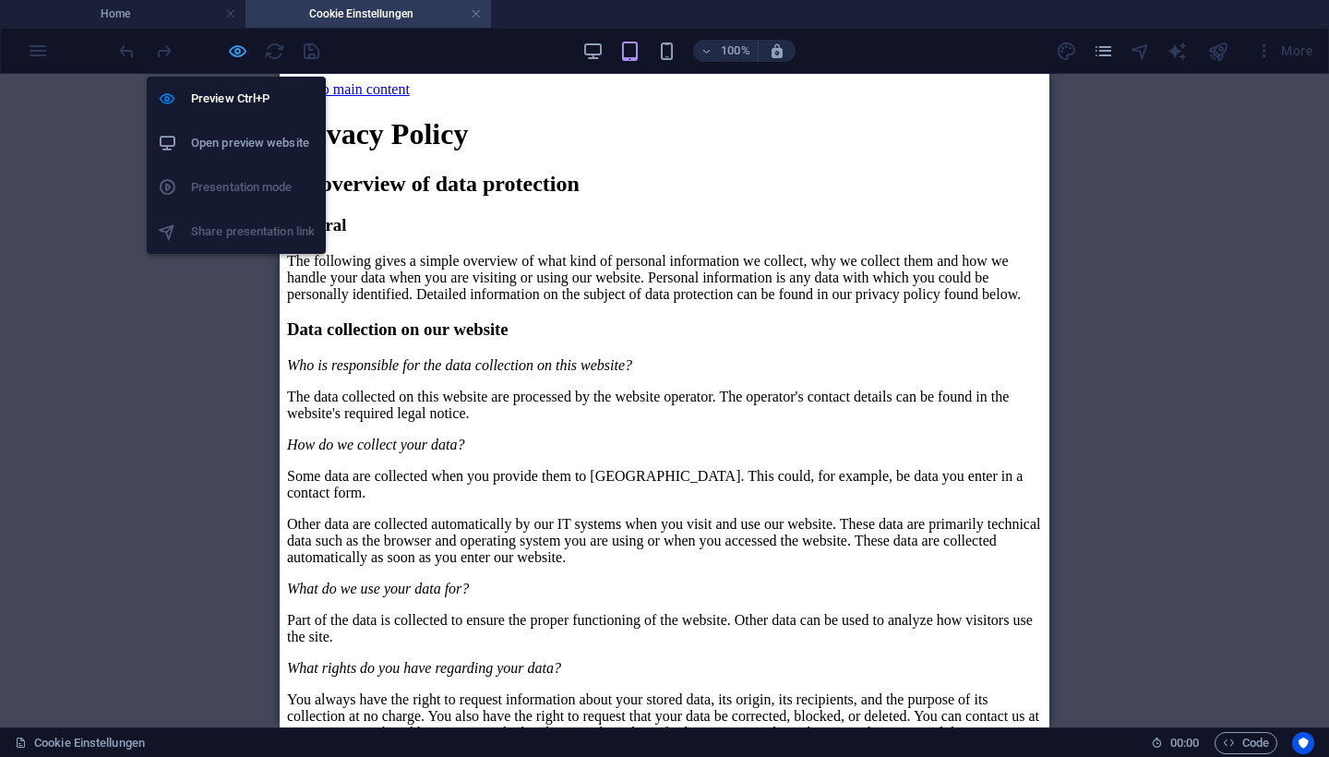
click at [243, 56] on icon "button" at bounding box center [237, 51] width 21 height 21
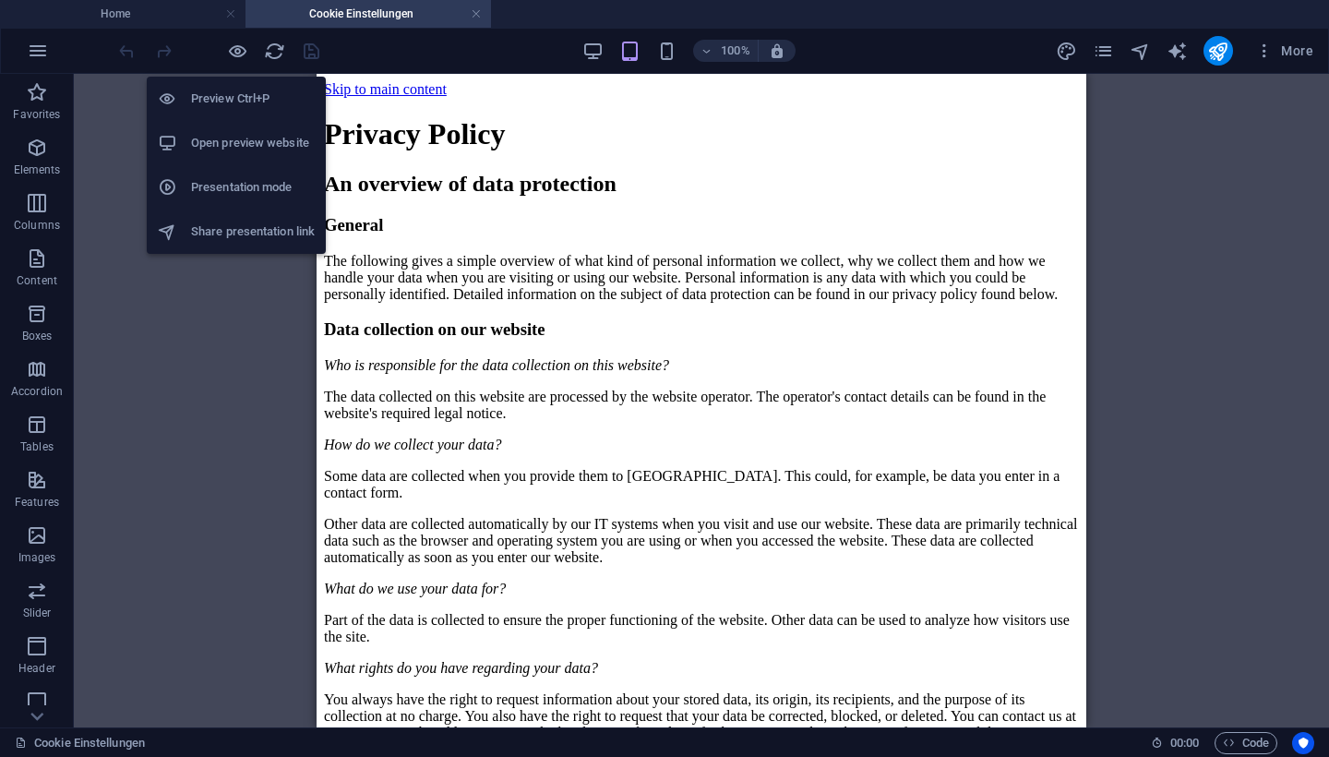
click at [238, 149] on h6 "Open preview website" at bounding box center [253, 143] width 124 height 22
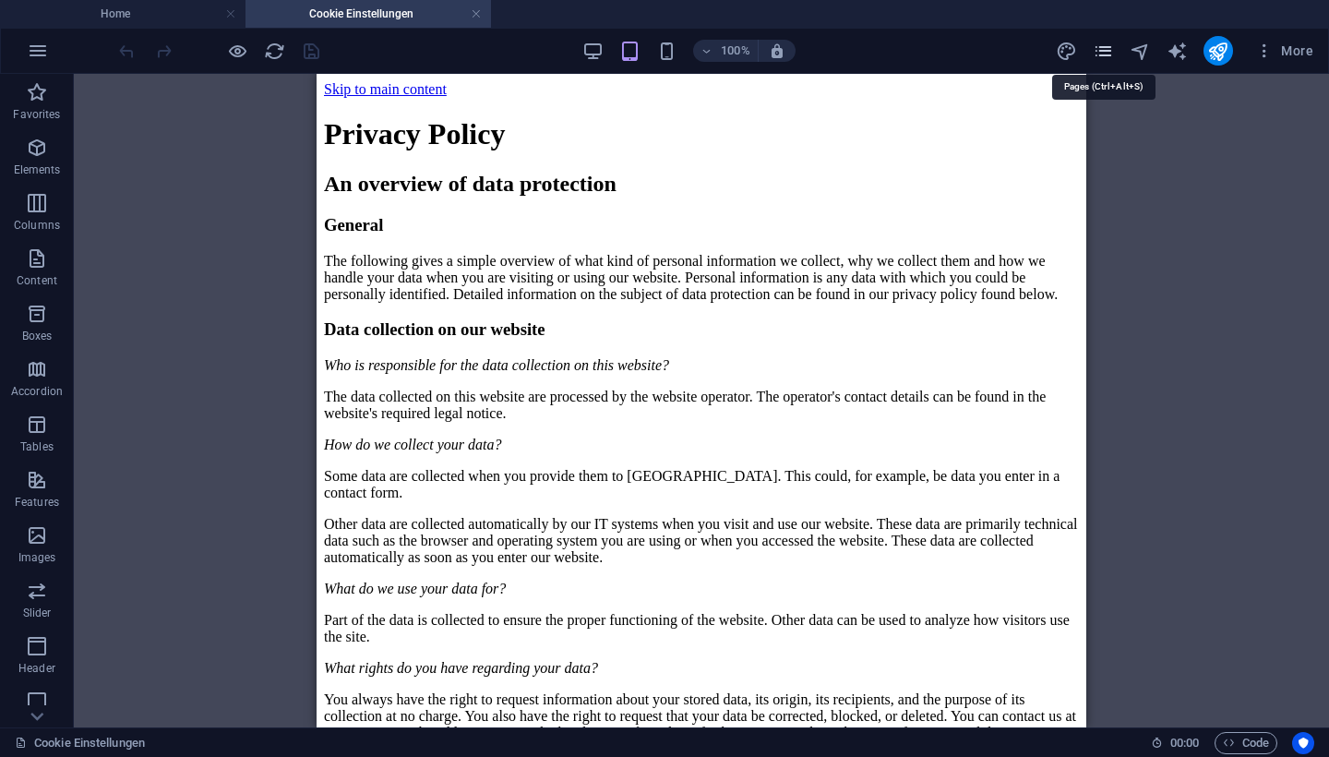
click at [1113, 53] on icon "pages" at bounding box center [1103, 51] width 21 height 21
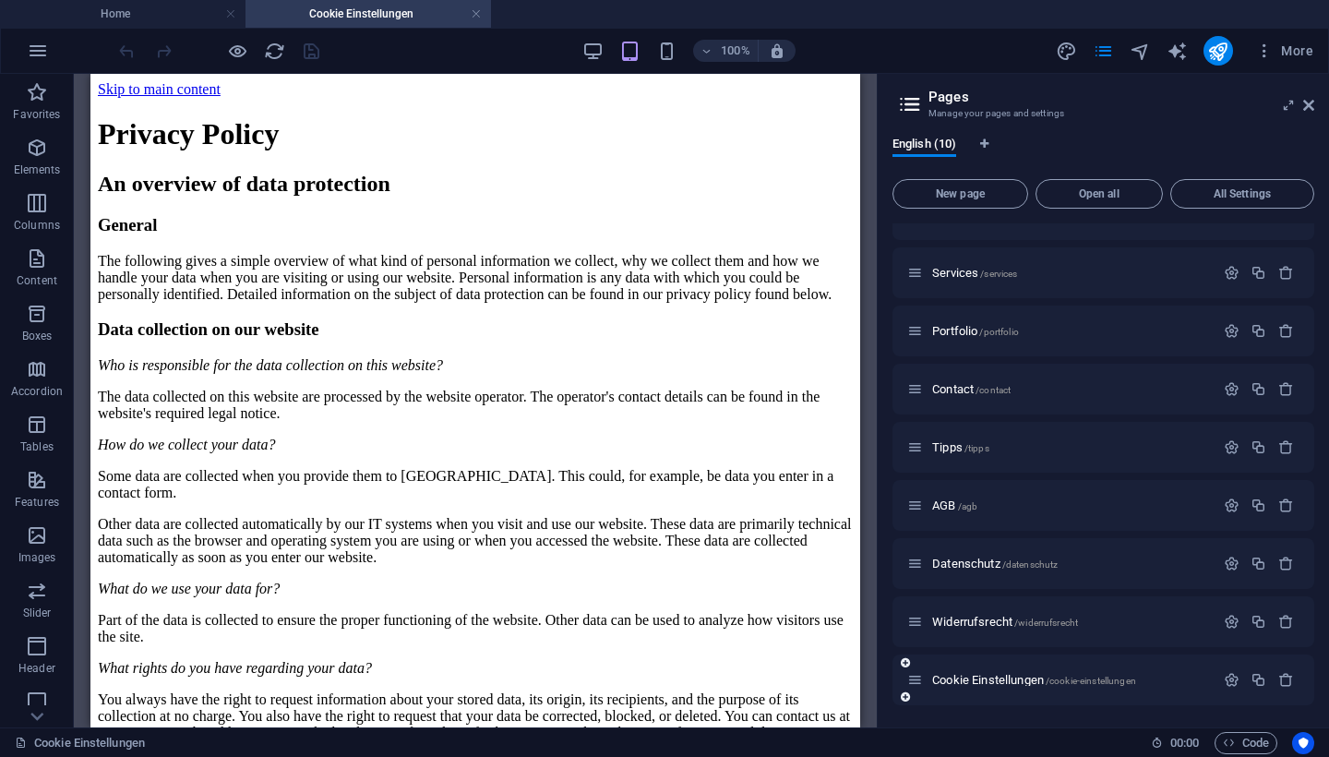
scroll to position [92, 0]
click at [1231, 663] on icon "button" at bounding box center [1232, 680] width 16 height 16
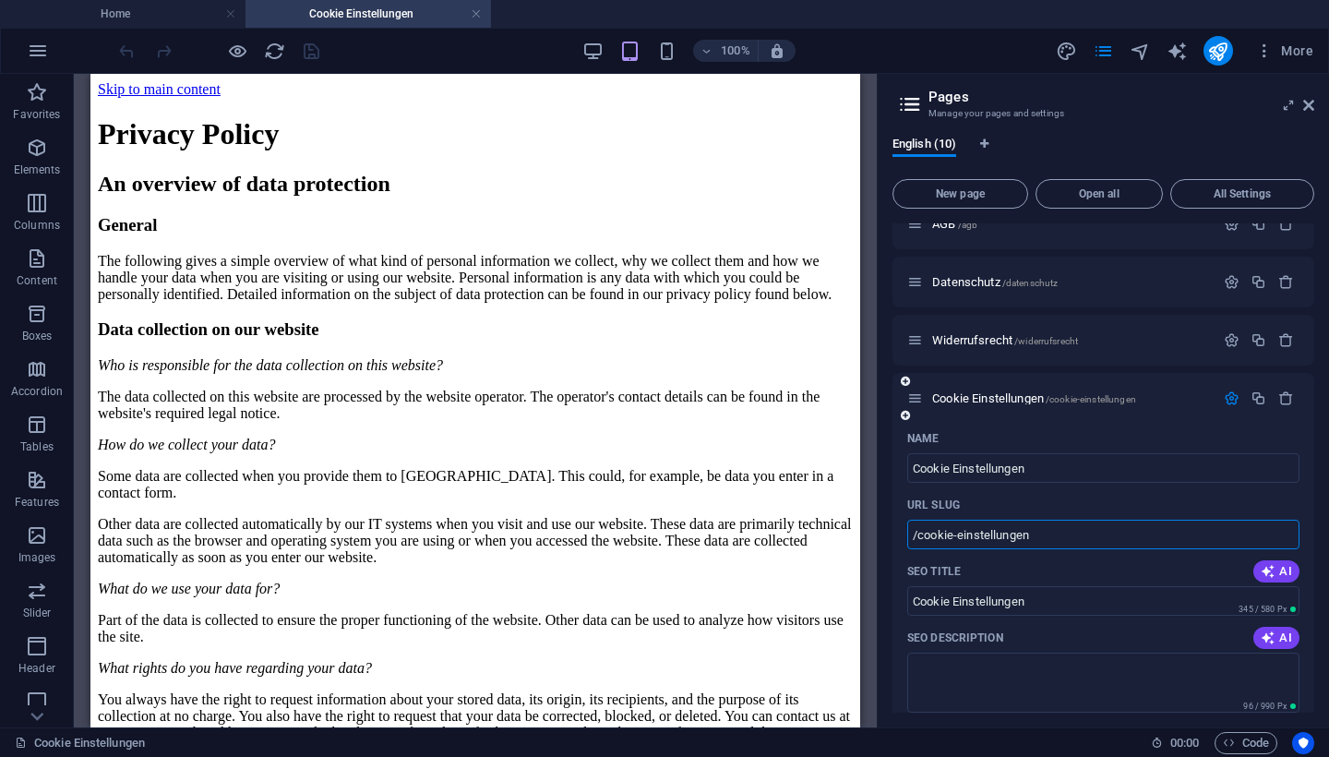
click at [1070, 533] on input "/cookie-einstellungen" at bounding box center [1103, 535] width 392 height 30
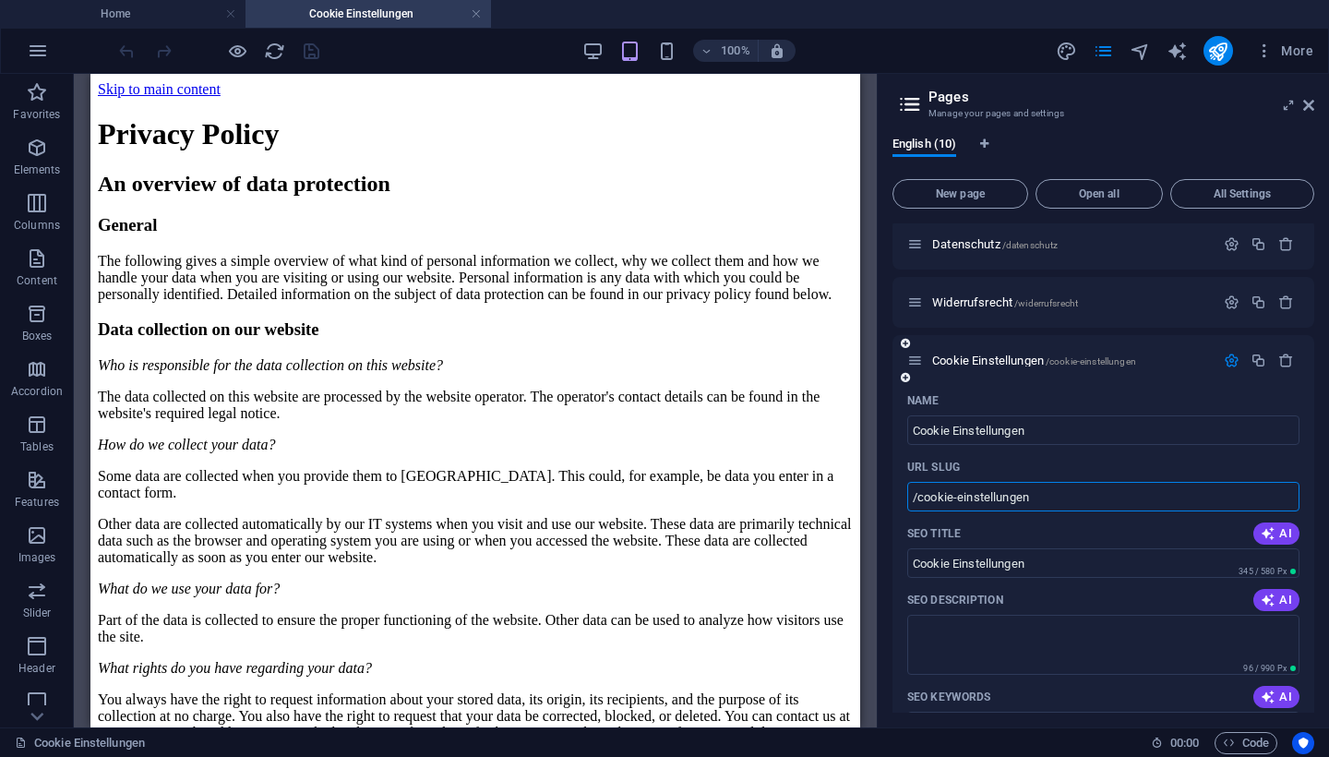
scroll to position [411, 0]
click at [1312, 105] on icon at bounding box center [1308, 105] width 11 height 15
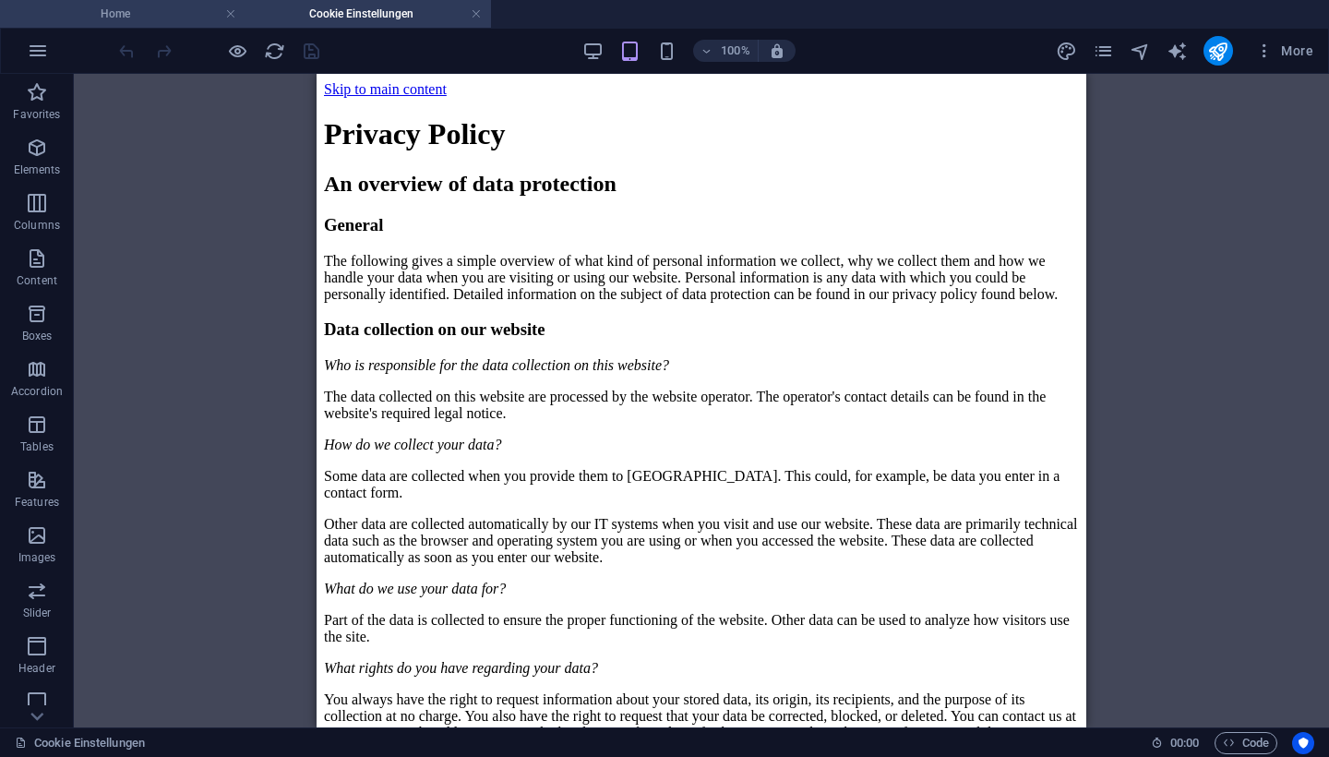
click at [167, 18] on h4 "Home" at bounding box center [122, 14] width 245 height 20
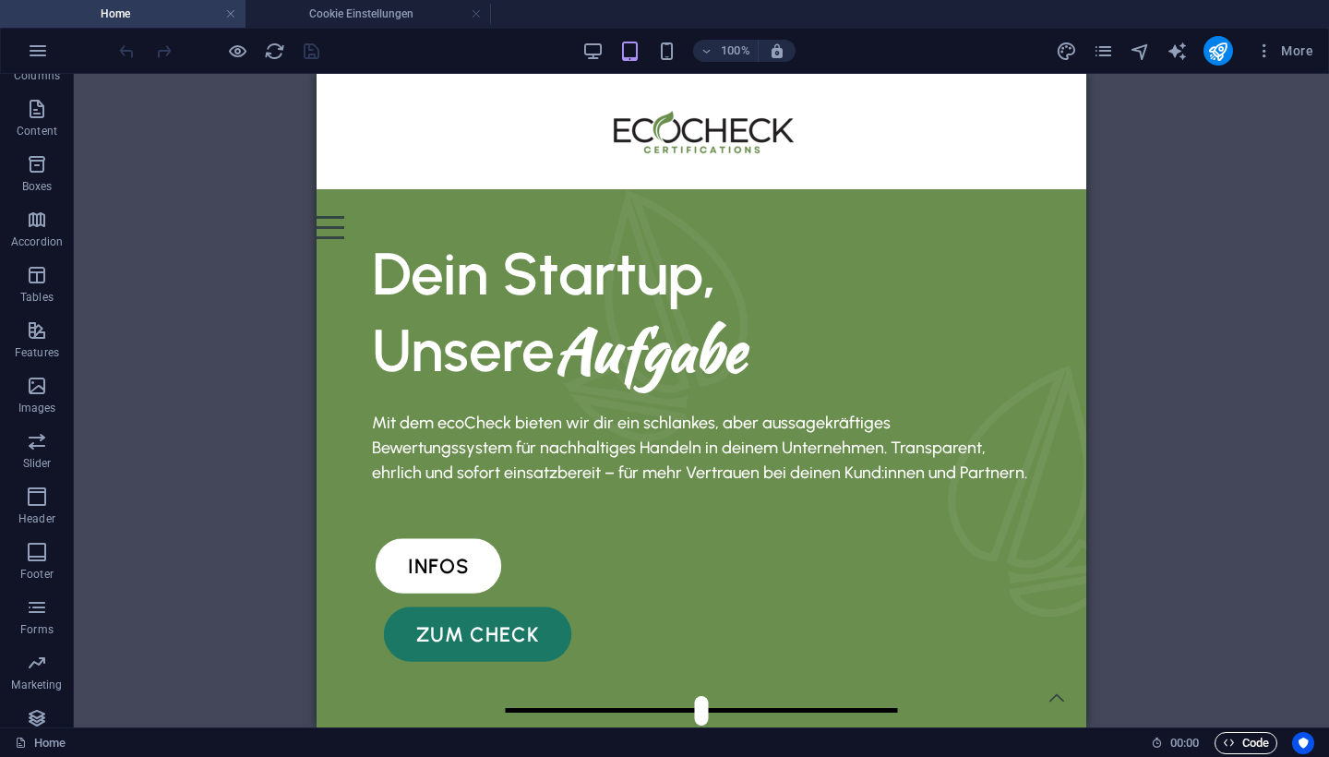
click at [1259, 663] on span "Code" at bounding box center [1246, 743] width 46 height 22
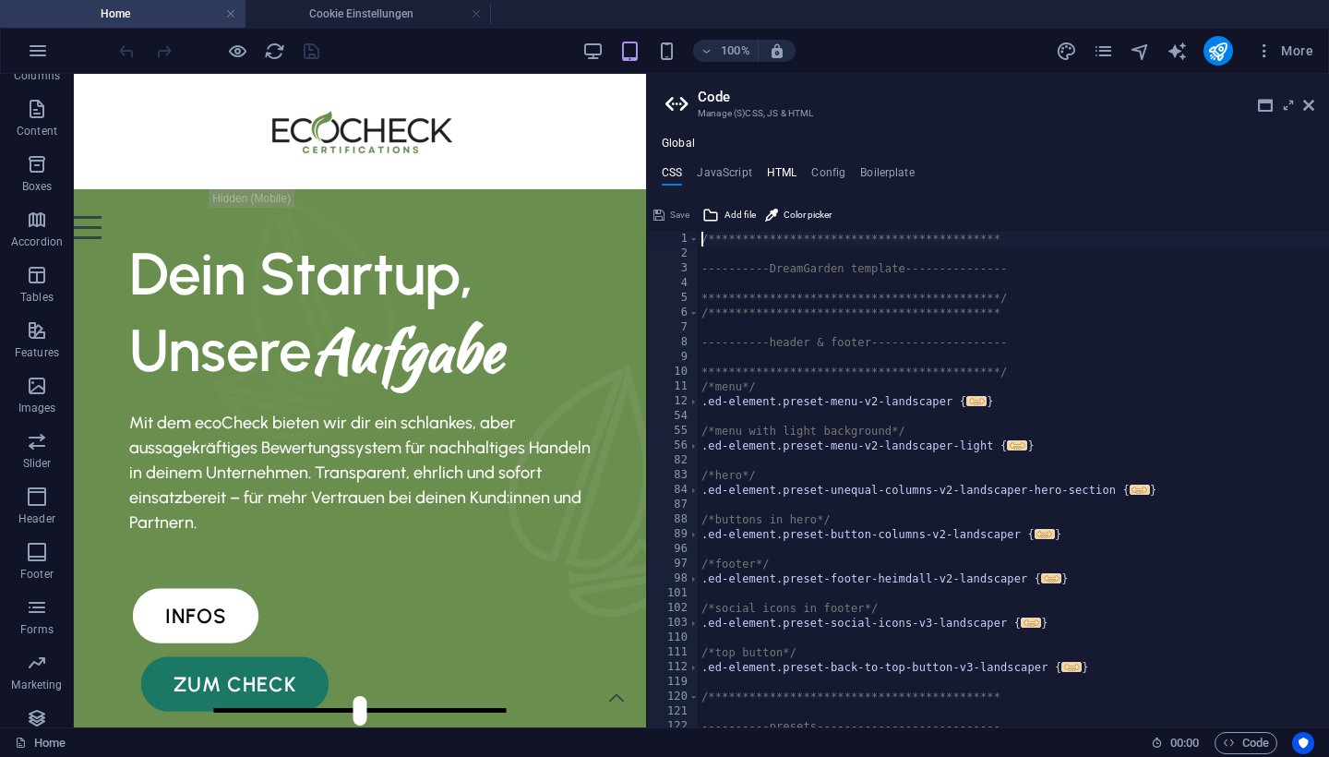
click at [783, 169] on h4 "HTML" at bounding box center [782, 176] width 30 height 20
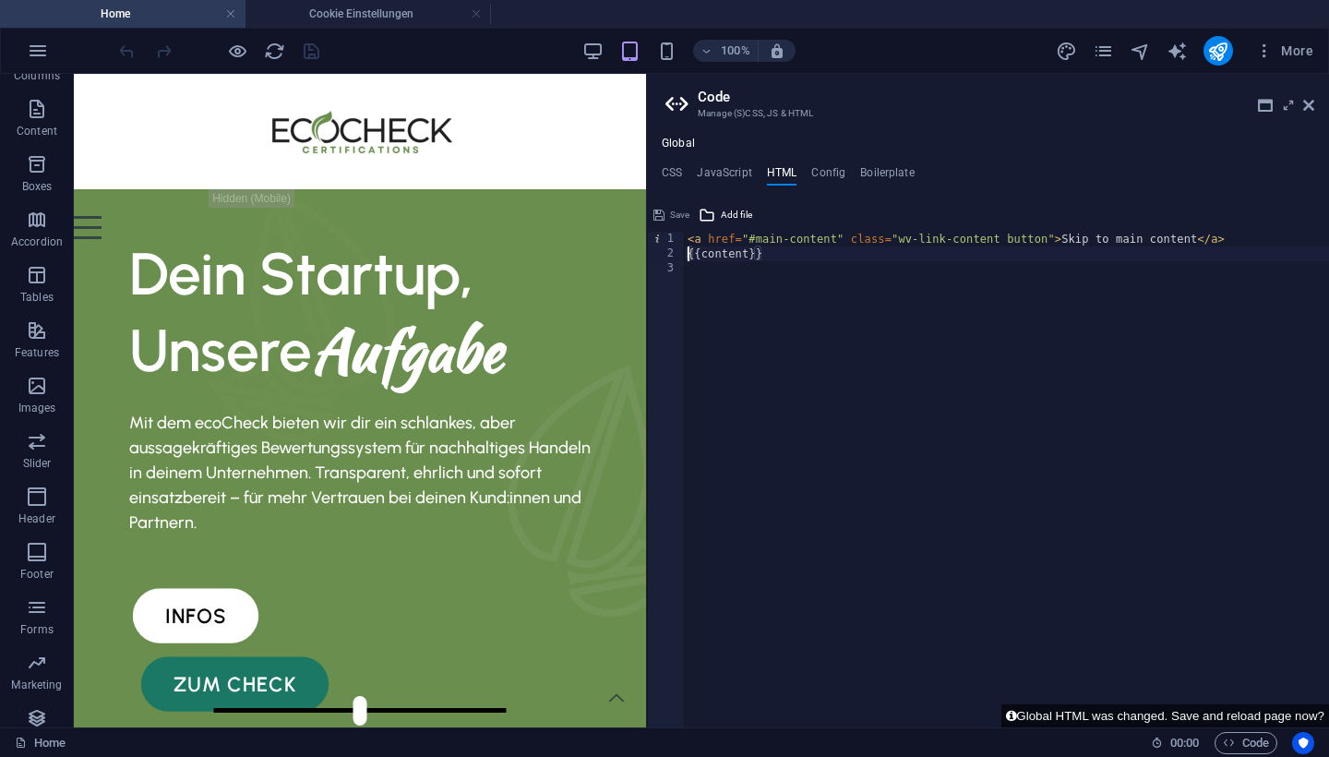
click at [1071, 255] on div "< a href = "#main-content" class = "wv-link-content button" > Skip to main cont…" at bounding box center [1006, 495] width 645 height 526
click at [1253, 244] on div "< a href = "#main-content" class = "wv-link-content button" > Skip to main cont…" at bounding box center [1006, 495] width 645 height 526
type textarea "<a href="#main-content" class="wv-link-content button">Skip to main content</a>"
paste textarea "</script>"
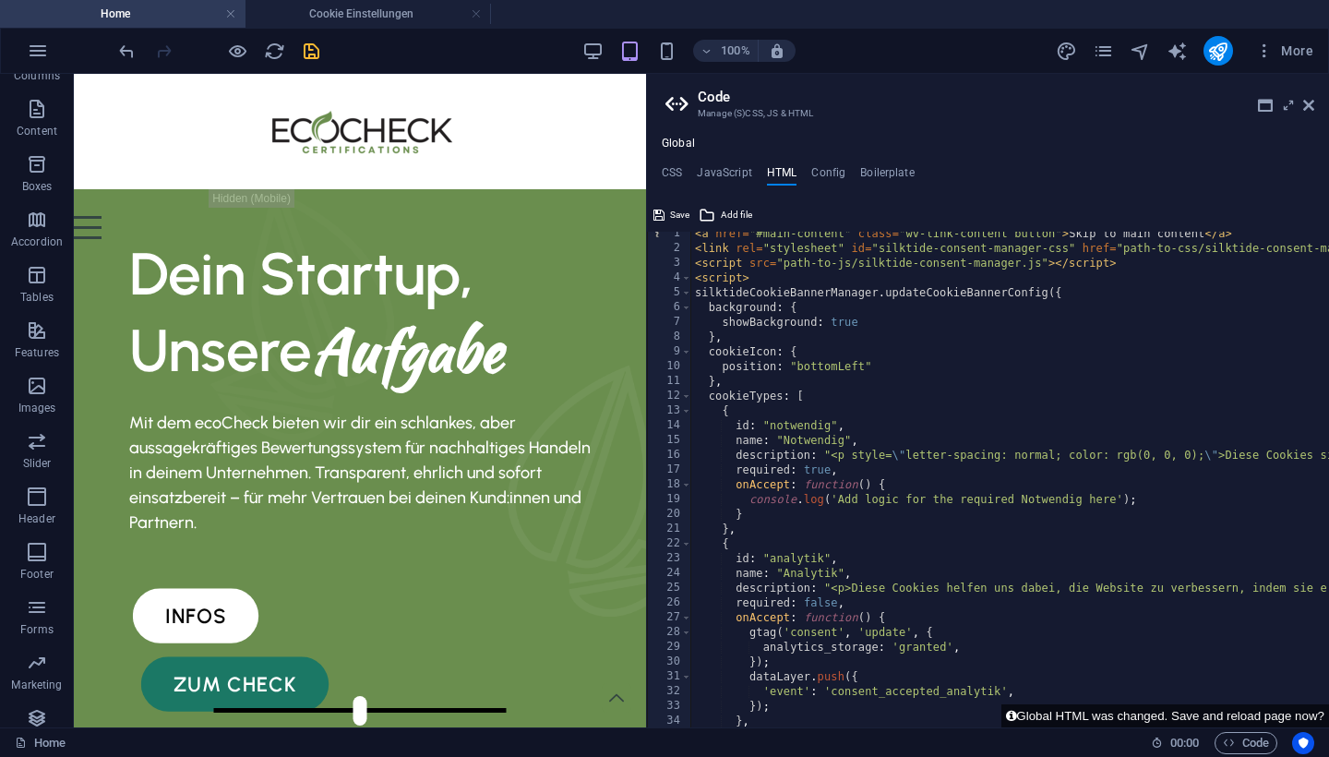
scroll to position [0, 0]
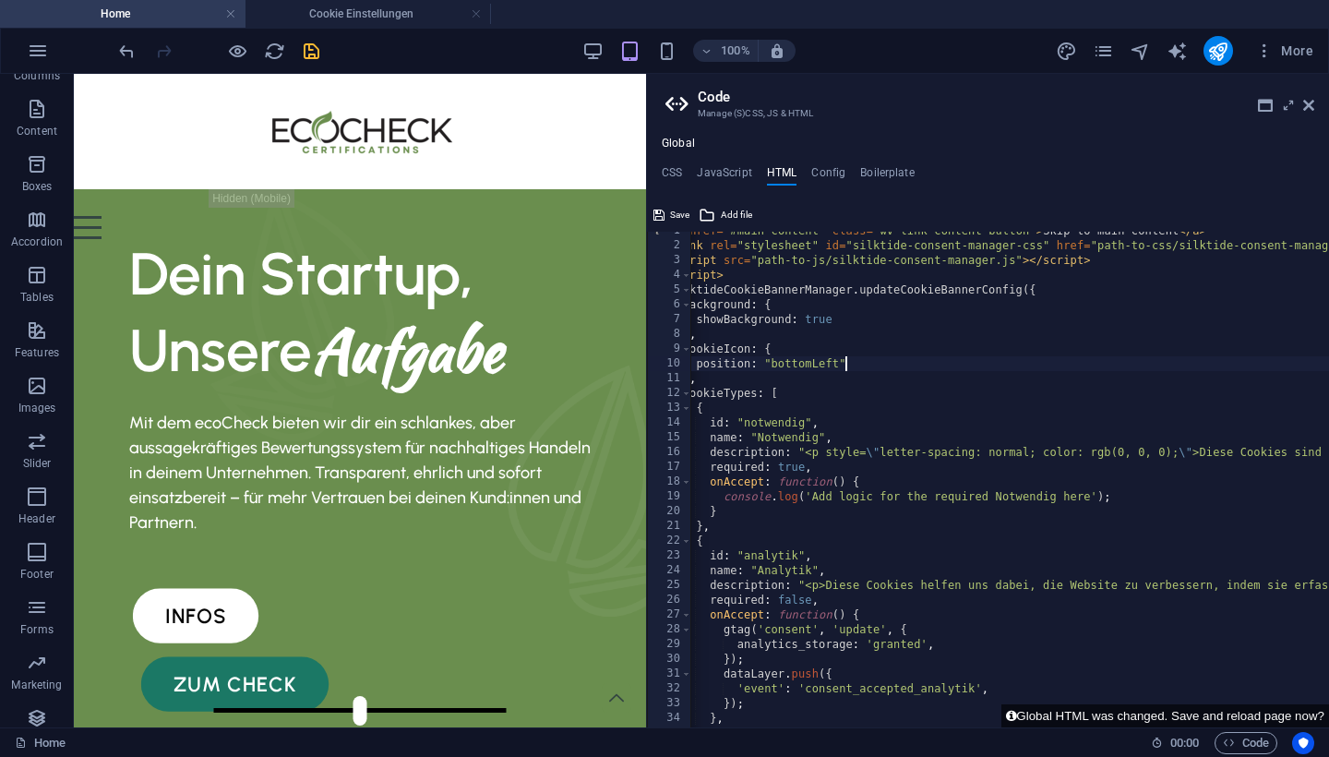
scroll to position [0, 17]
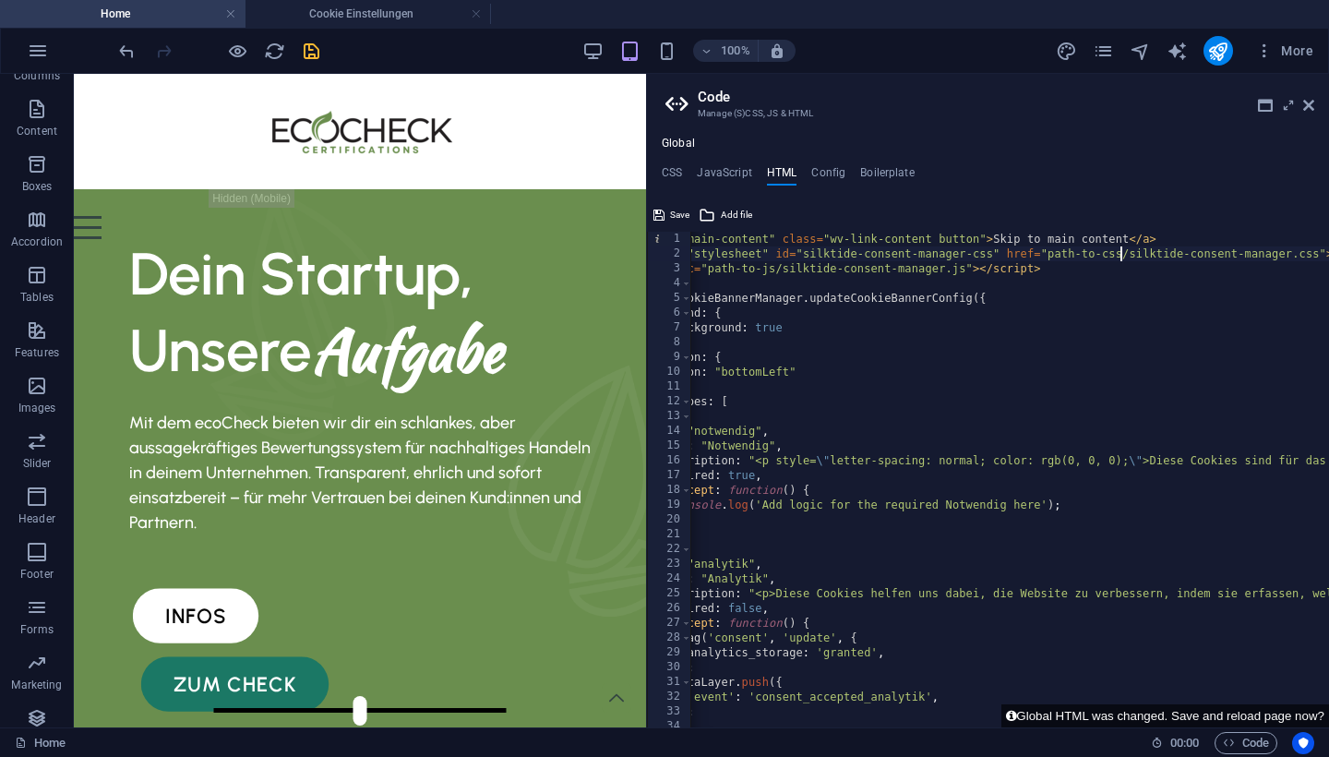
scroll to position [0, 76]
paste textarea "cookie-banner"
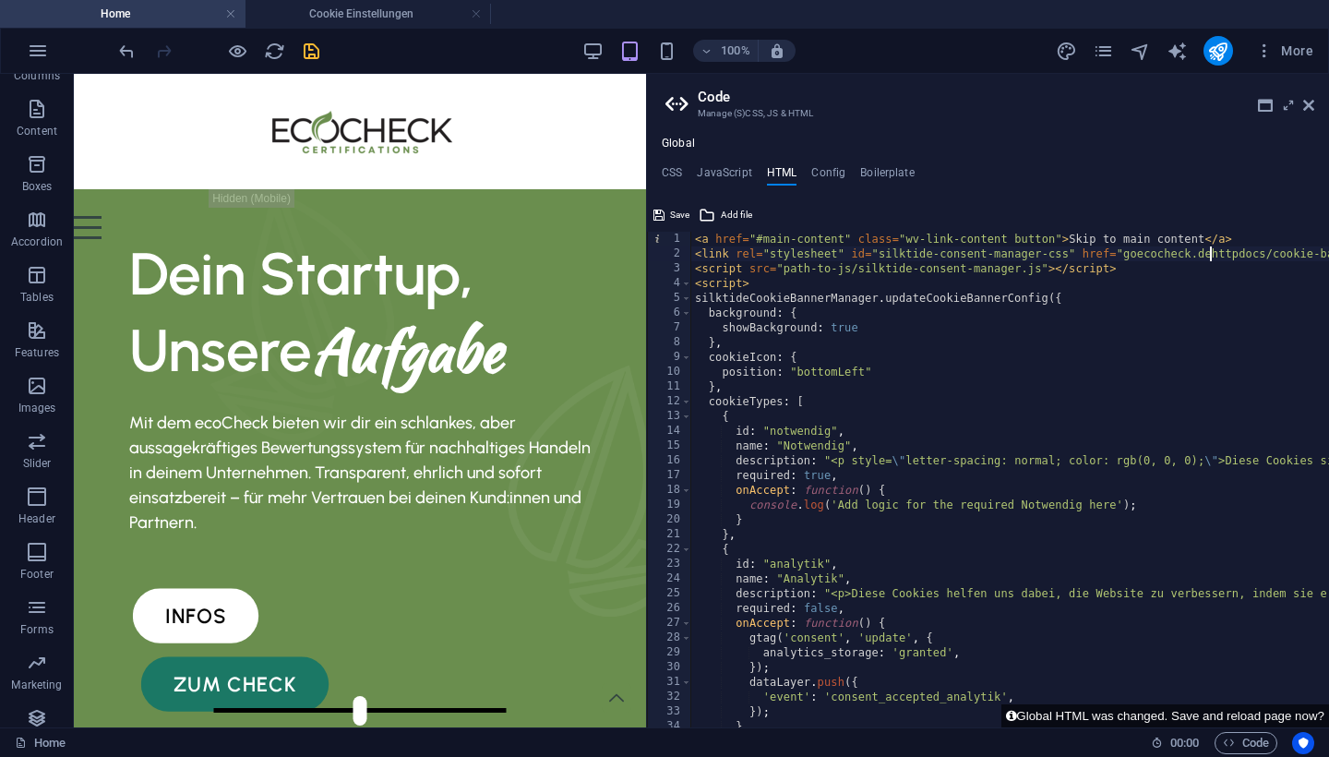
scroll to position [0, 42]
drag, startPoint x: 850, startPoint y: 267, endPoint x: 783, endPoint y: 261, distance: 66.7
paste textarea "cookie-banner"
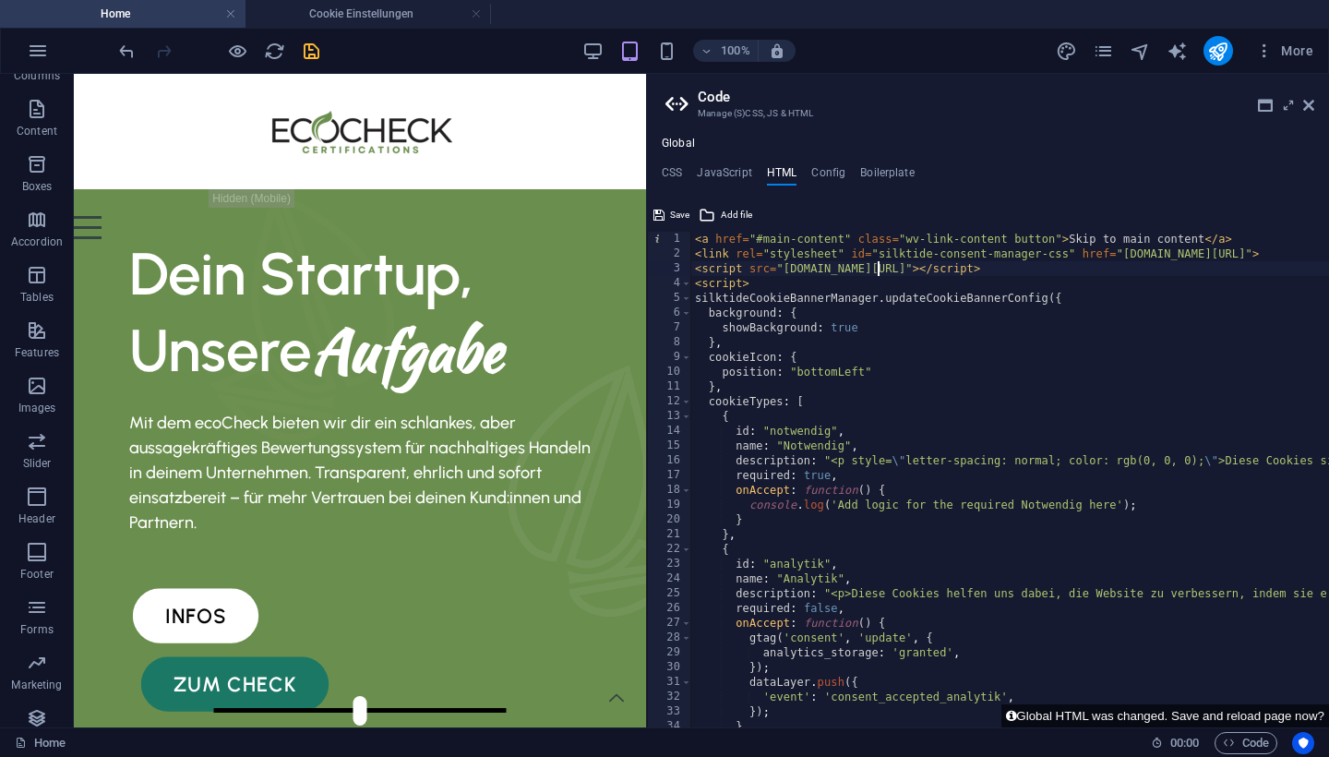
scroll to position [0, 15]
drag, startPoint x: 785, startPoint y: 272, endPoint x: 1158, endPoint y: 264, distance: 372.9
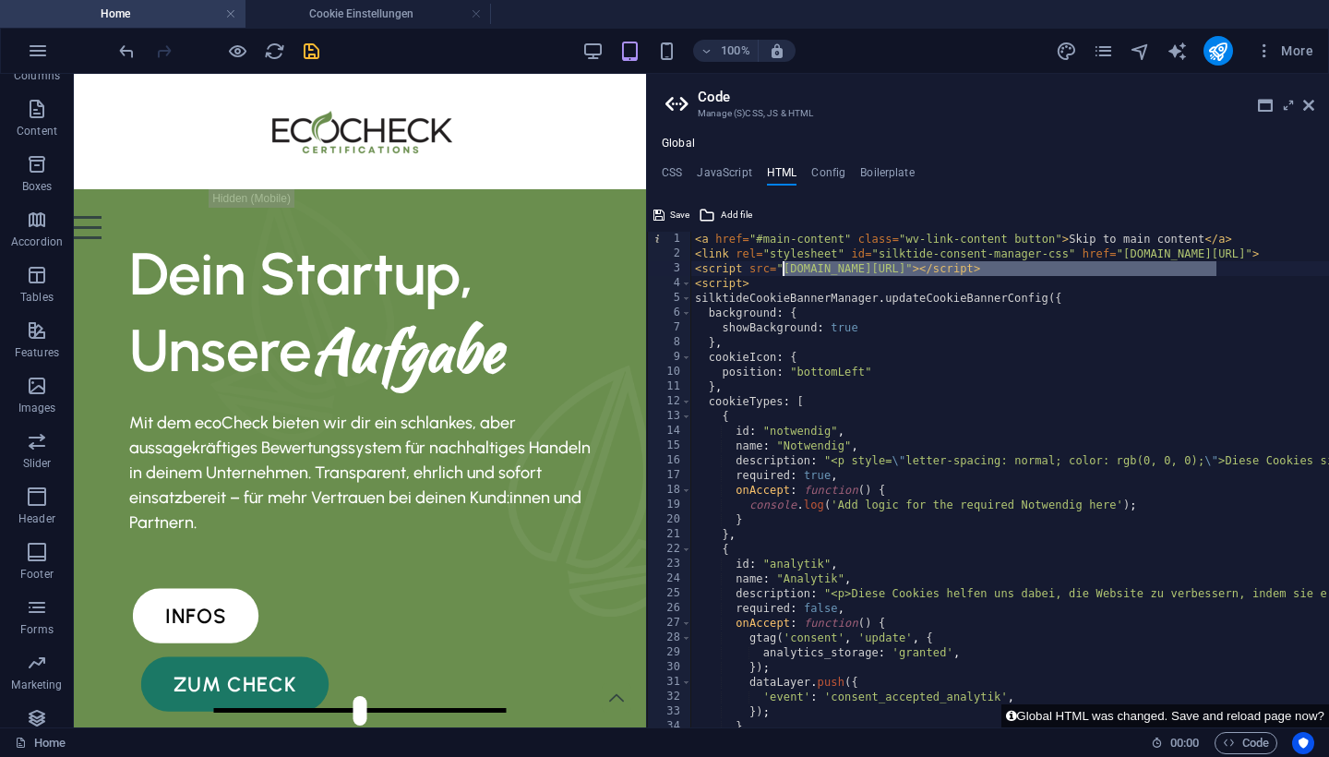
drag, startPoint x: 1218, startPoint y: 267, endPoint x: 784, endPoint y: 271, distance: 433.7
type textarea "cookieTypes: ["
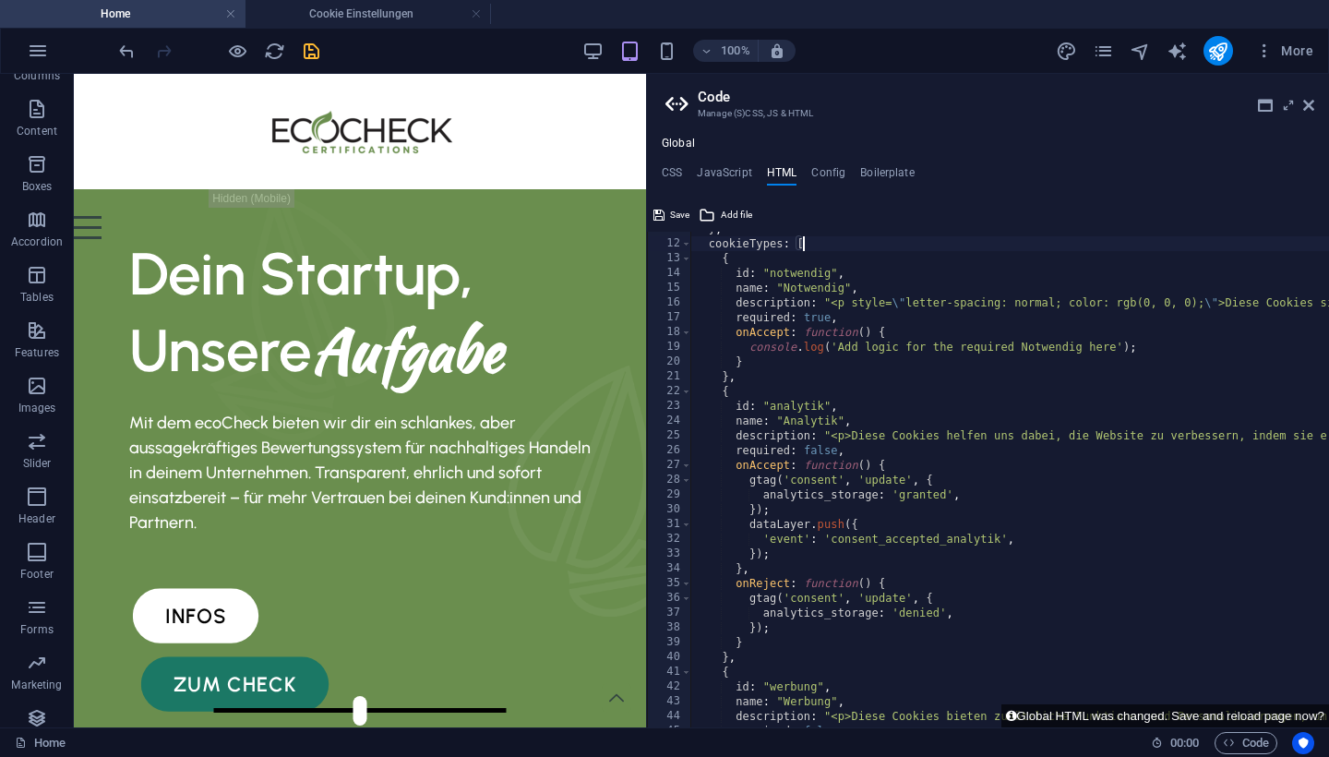
scroll to position [175, 0]
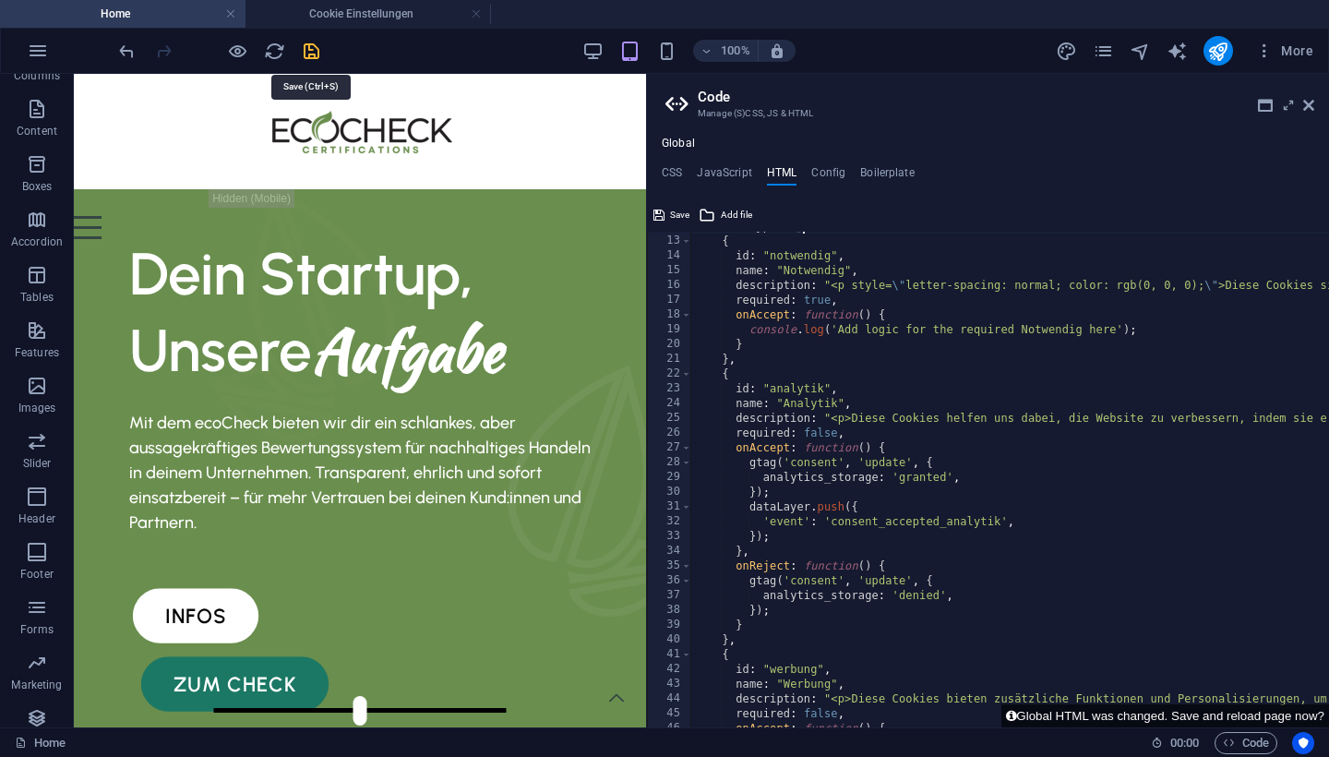
click at [313, 52] on icon "save" at bounding box center [311, 51] width 21 height 21
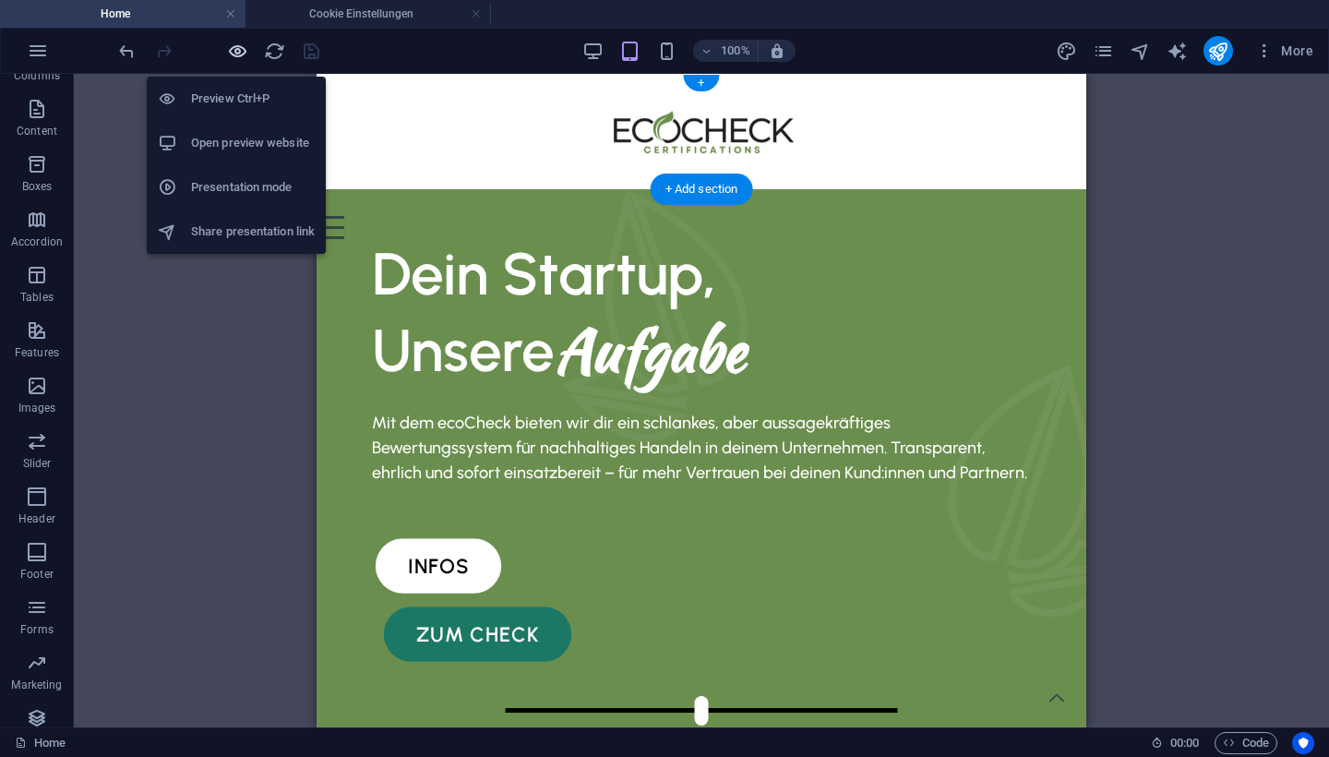
click at [244, 49] on icon "button" at bounding box center [237, 51] width 21 height 21
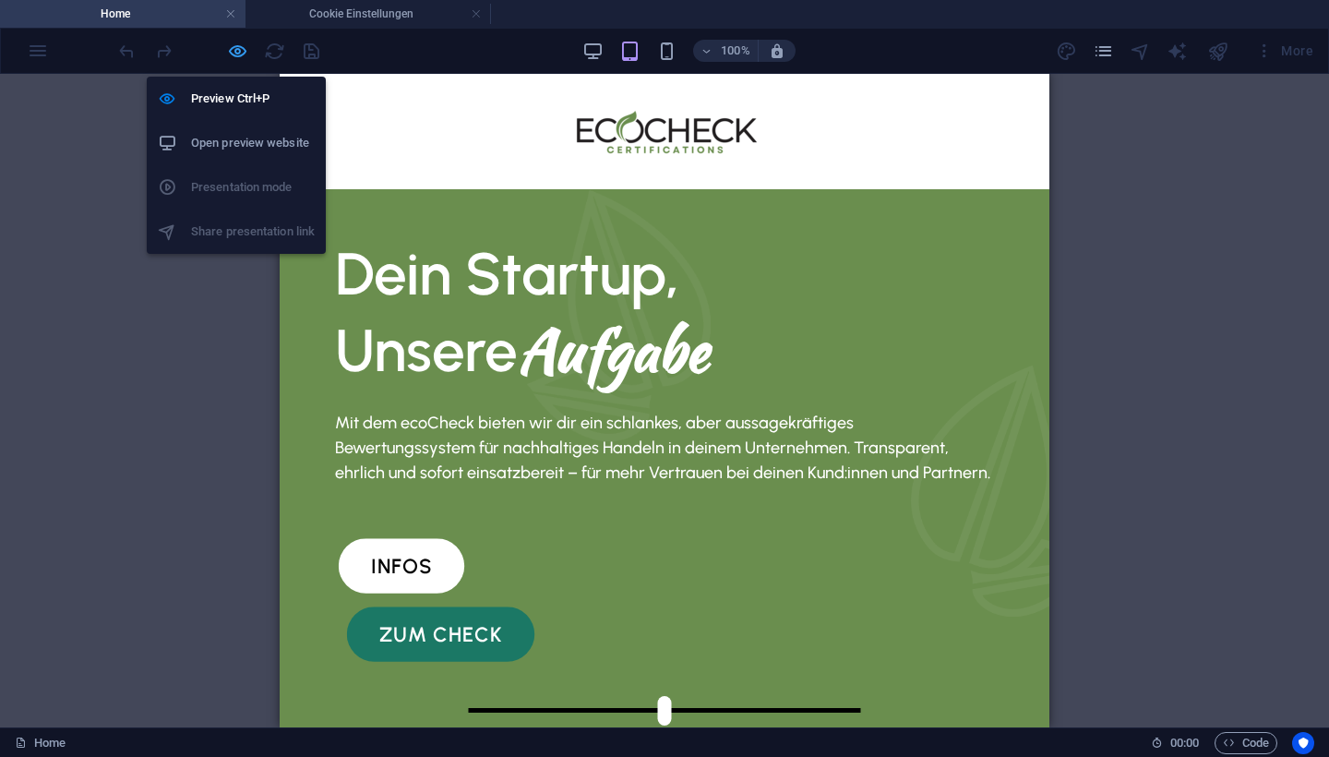
click at [244, 49] on icon "button" at bounding box center [237, 51] width 21 height 21
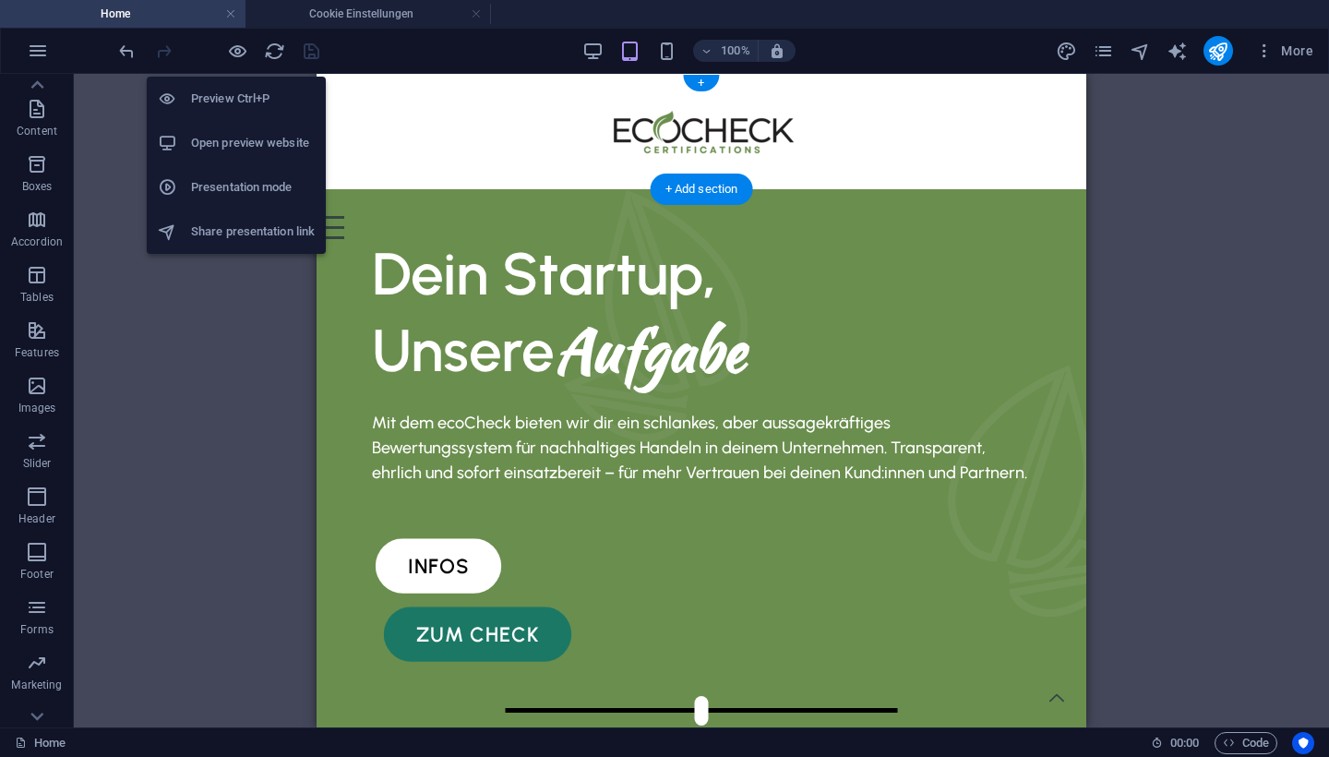
click at [247, 146] on h6 "Open preview website" at bounding box center [253, 143] width 124 height 22
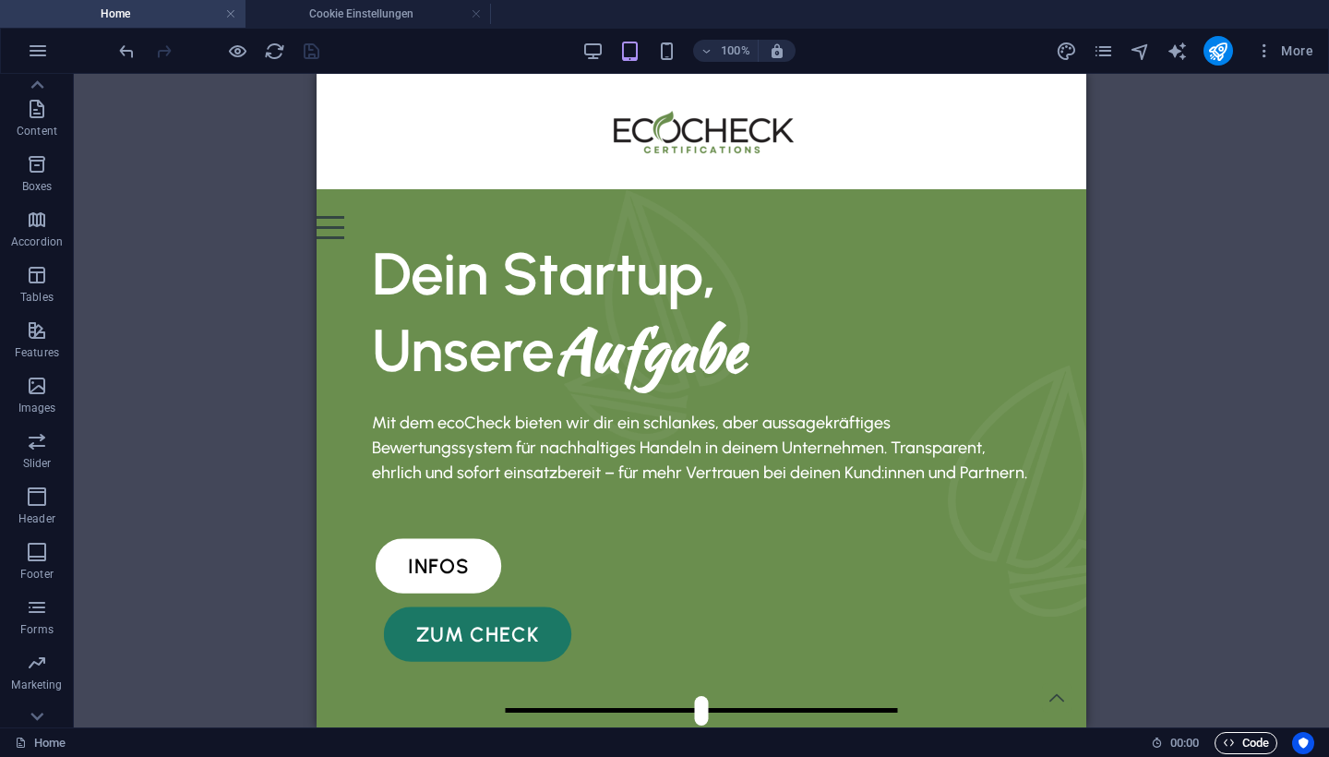
click at [1240, 663] on span "Code" at bounding box center [1246, 743] width 46 height 22
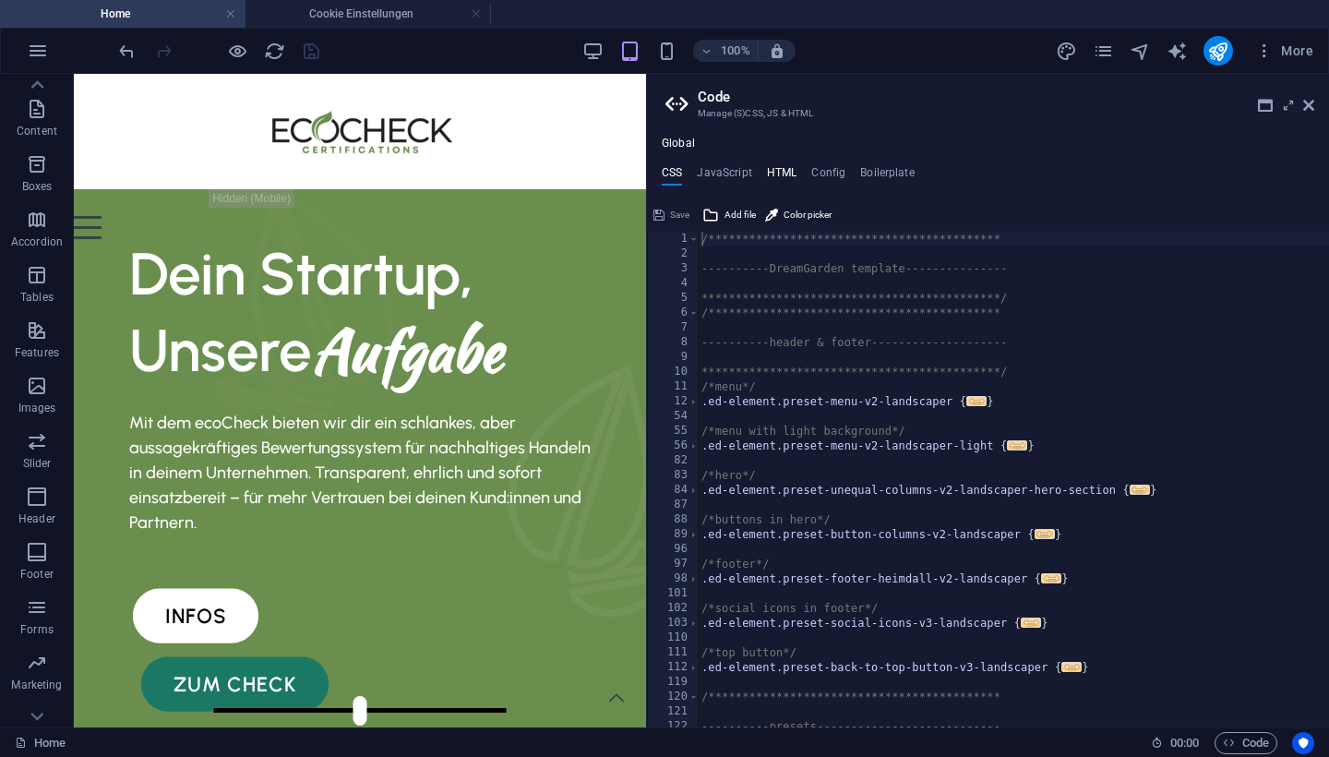
click at [782, 168] on h4 "HTML" at bounding box center [782, 176] width 30 height 20
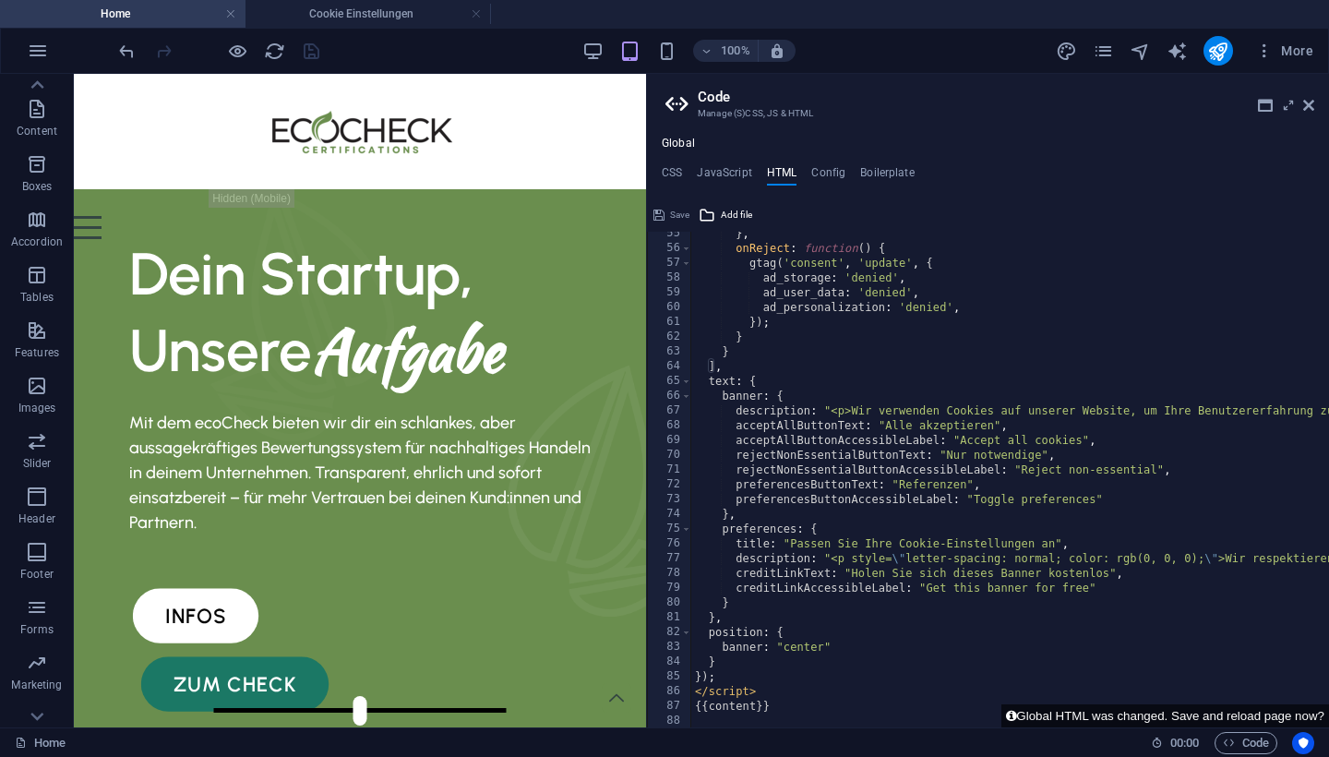
scroll to position [0, 0]
